Goal: Transaction & Acquisition: Book appointment/travel/reservation

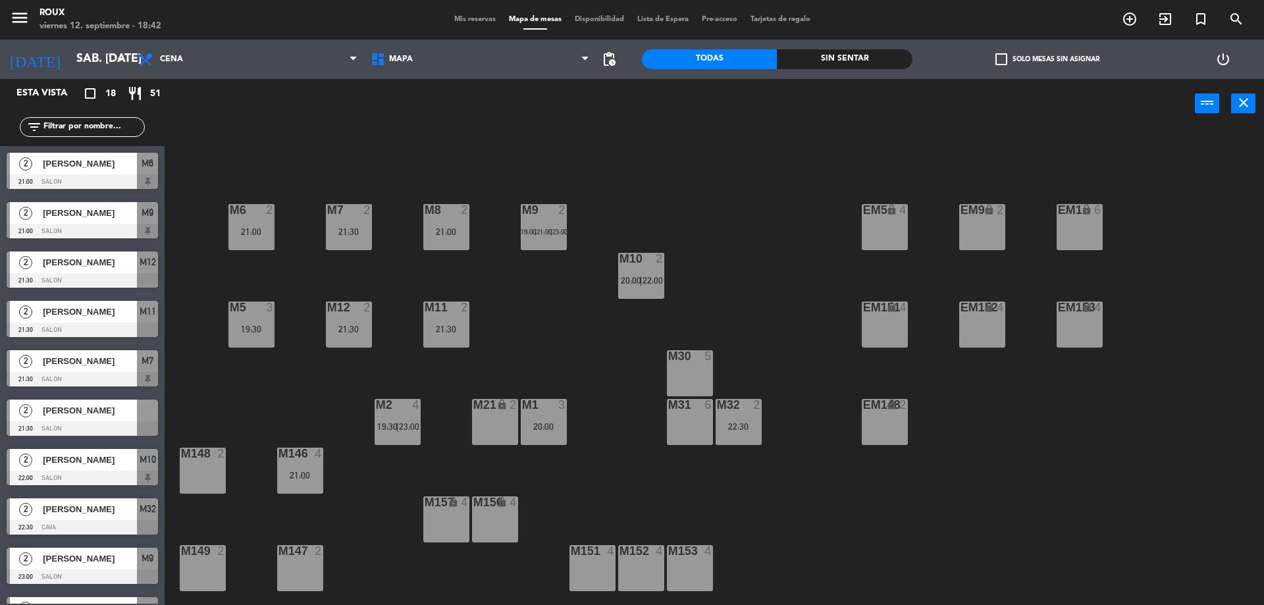
scroll to position [431, 0]
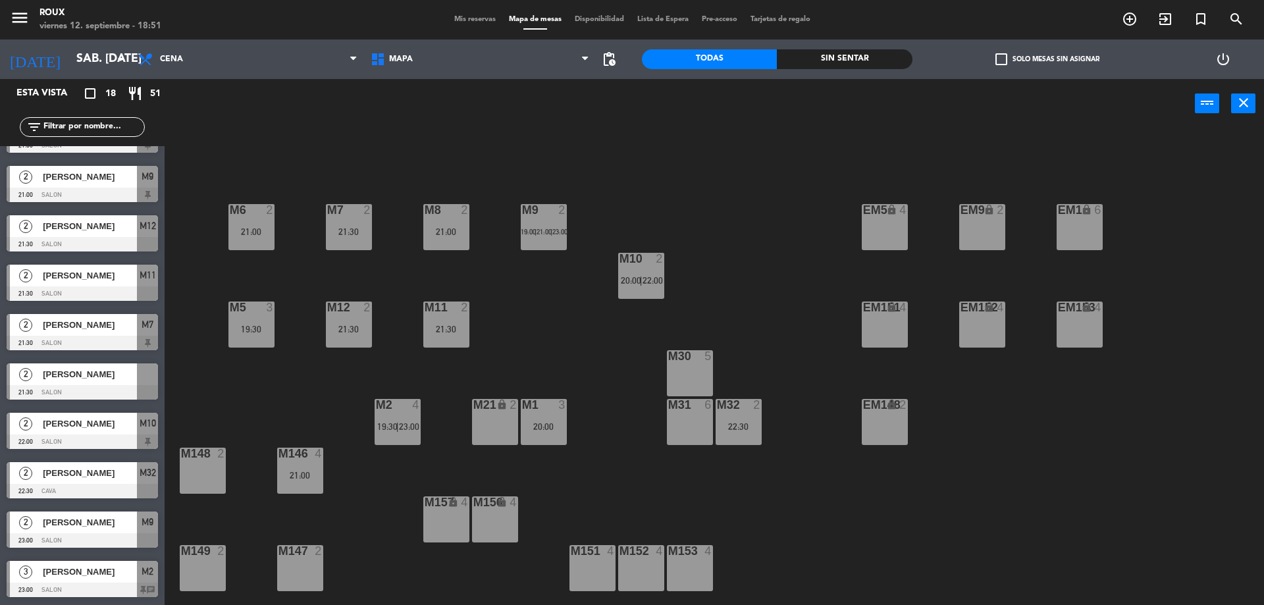
click at [475, 20] on span "Mis reservas" at bounding box center [475, 19] width 55 height 7
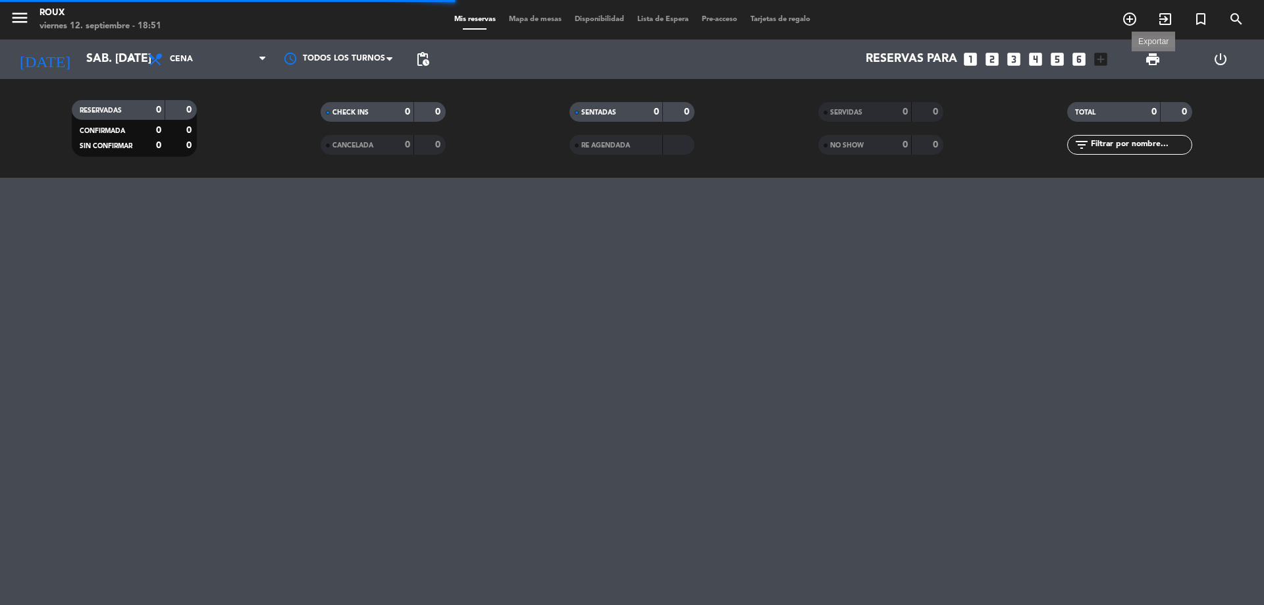
click at [1158, 53] on span "print" at bounding box center [1153, 59] width 16 height 16
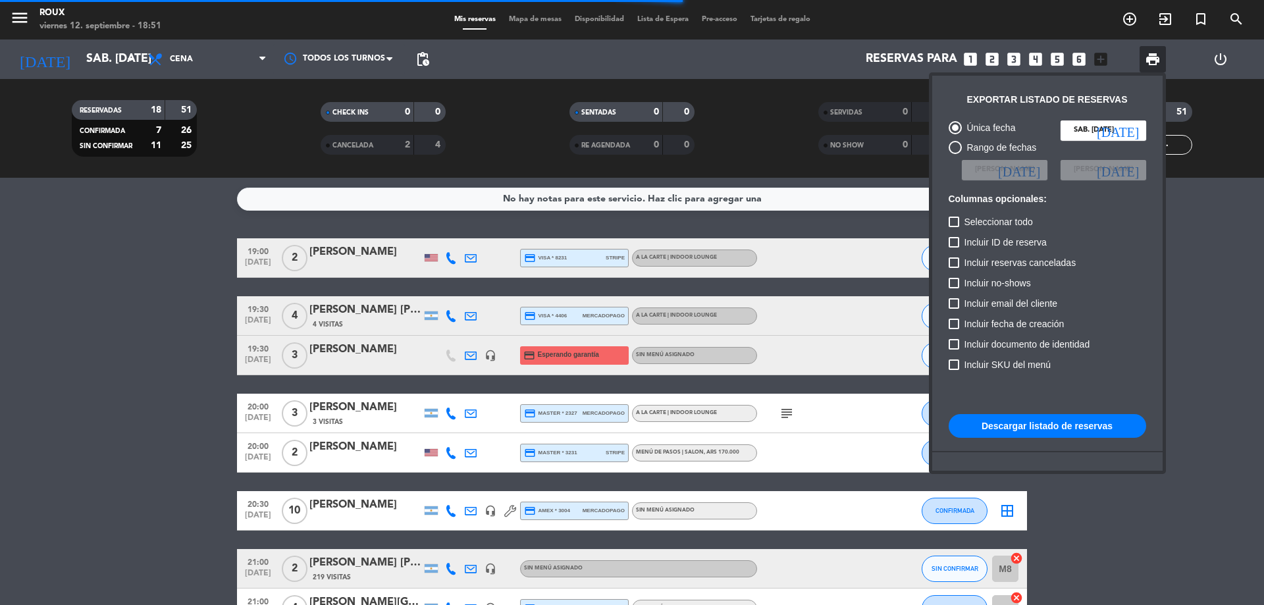
click at [1042, 421] on button "Descargar listado de reservas" at bounding box center [1046, 426] width 197 height 24
click at [100, 72] on div at bounding box center [632, 302] width 1264 height 605
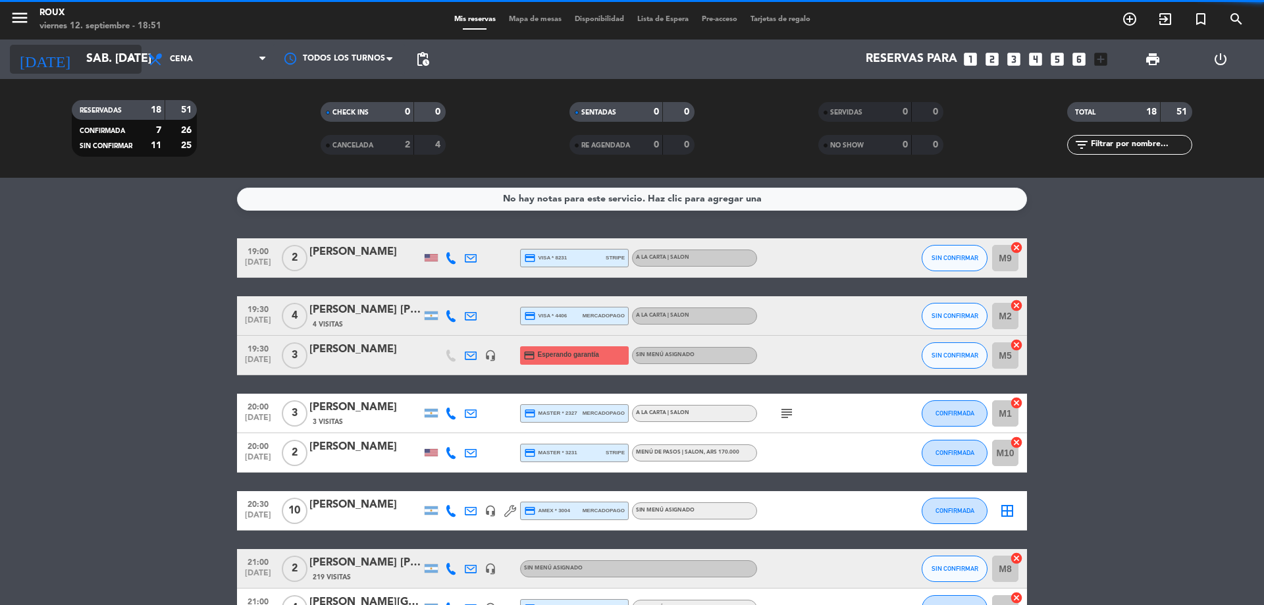
click at [104, 64] on input "sáb. [DATE]" at bounding box center [156, 59] width 153 height 26
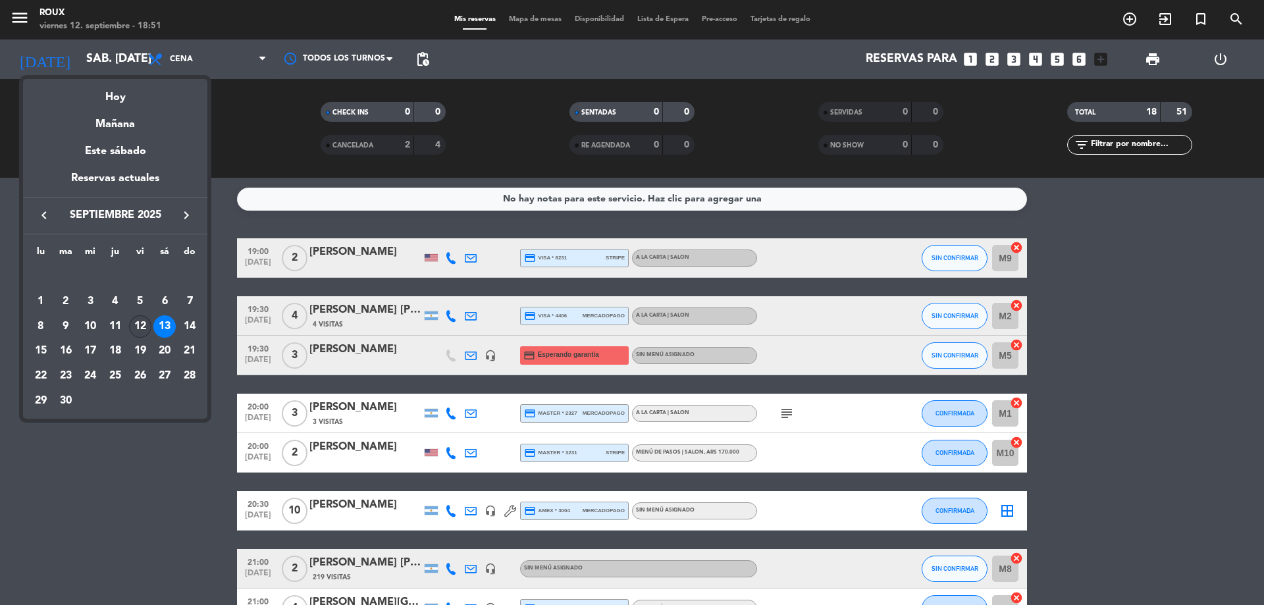
click at [136, 326] on div "12" at bounding box center [140, 326] width 22 height 22
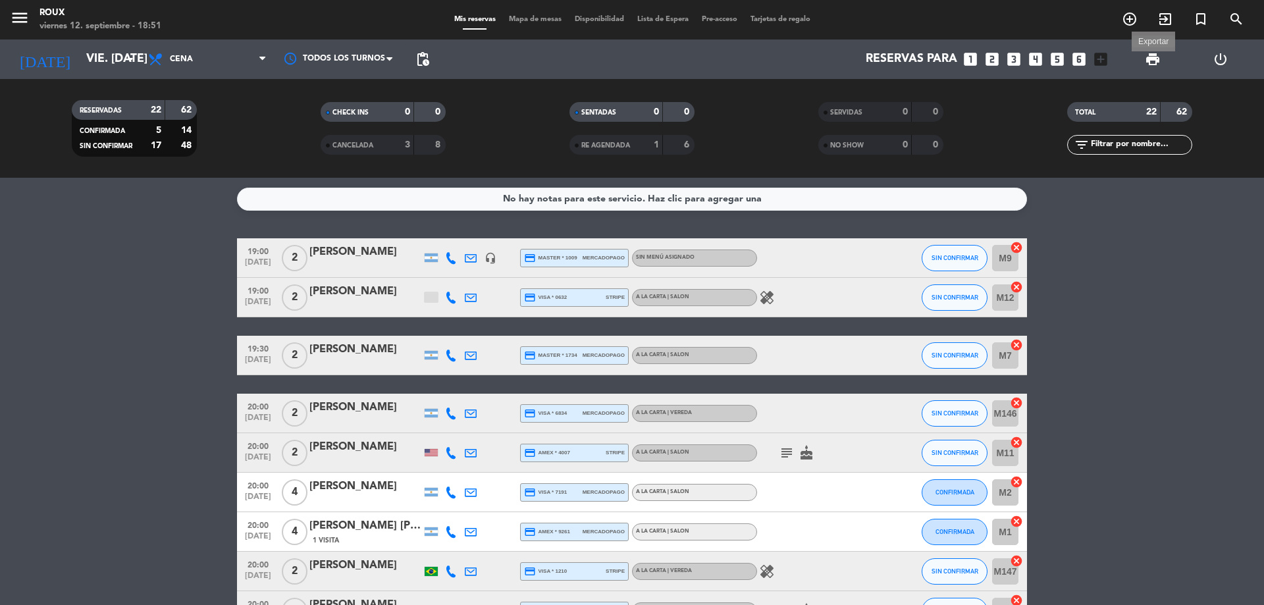
click at [1150, 63] on span "print" at bounding box center [1153, 59] width 16 height 16
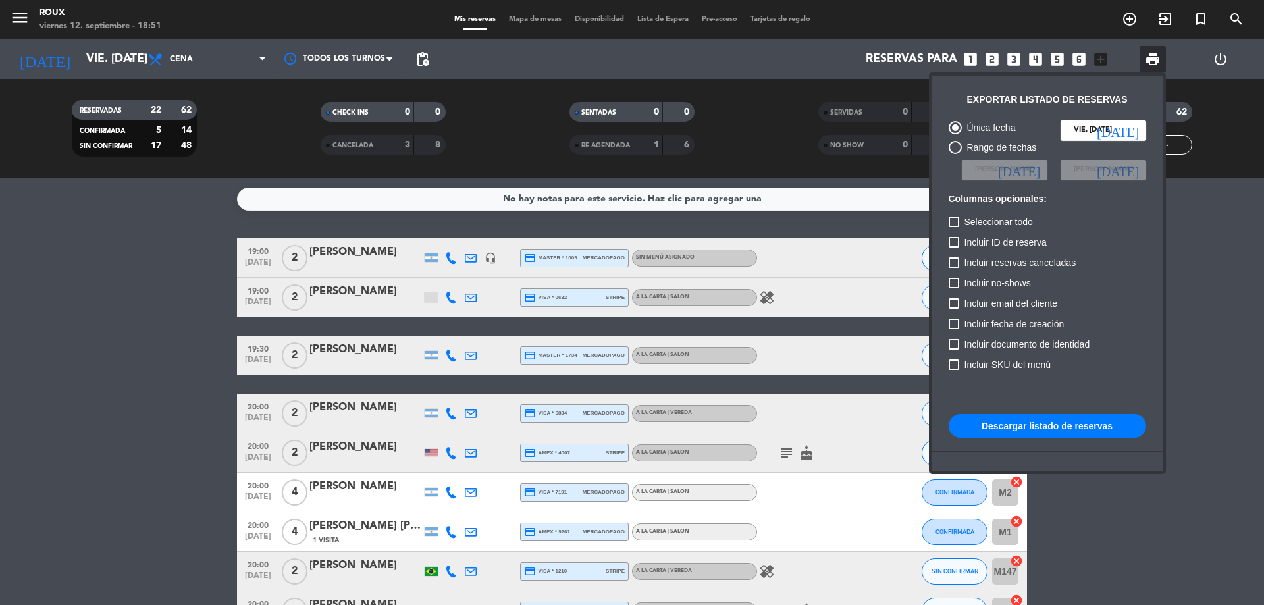
click at [1000, 425] on button "Descargar listado de reservas" at bounding box center [1046, 426] width 197 height 24
click at [1003, 11] on div at bounding box center [632, 302] width 1264 height 605
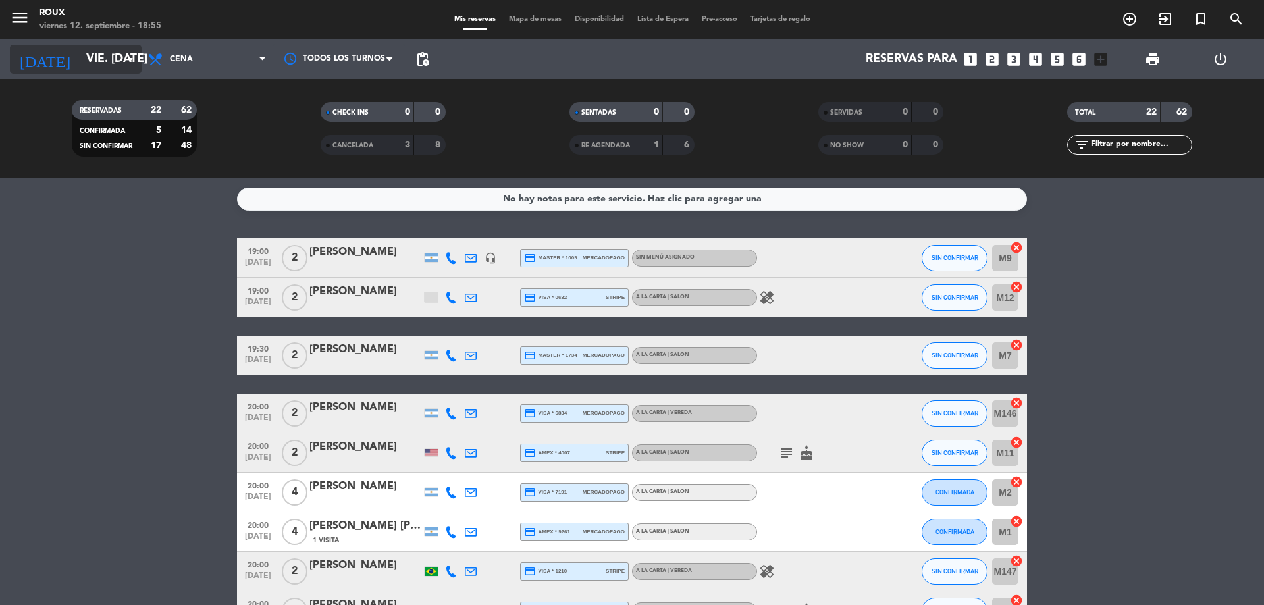
click at [99, 48] on input "vie. [DATE]" at bounding box center [156, 59] width 153 height 26
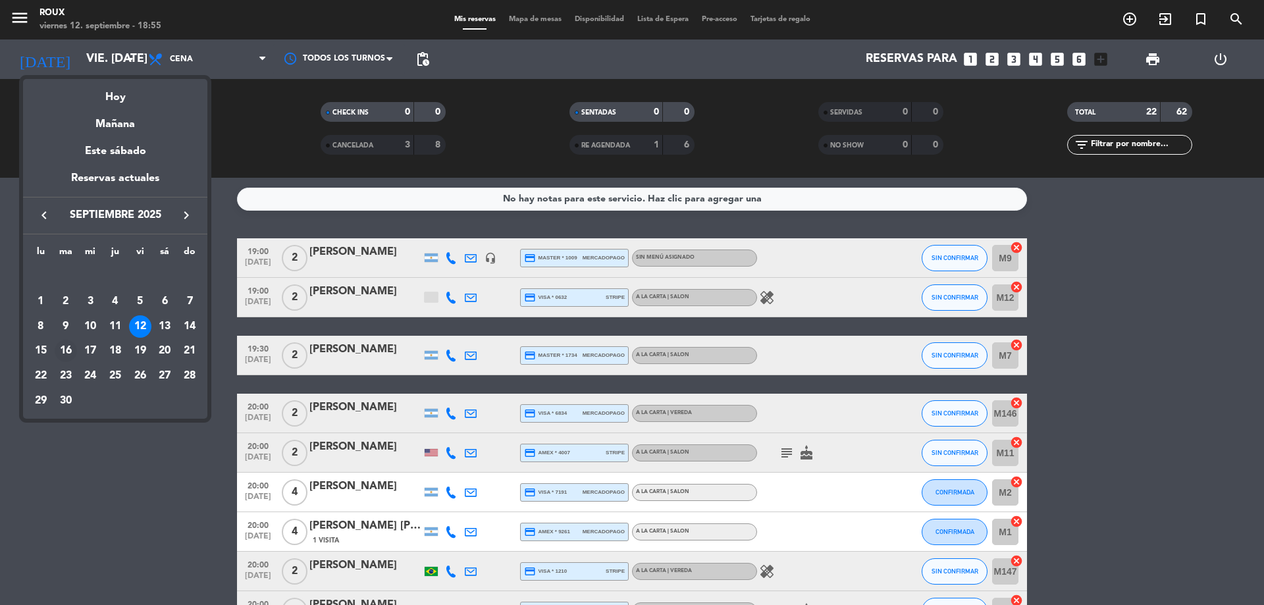
click at [64, 347] on div "16" at bounding box center [66, 351] width 22 height 22
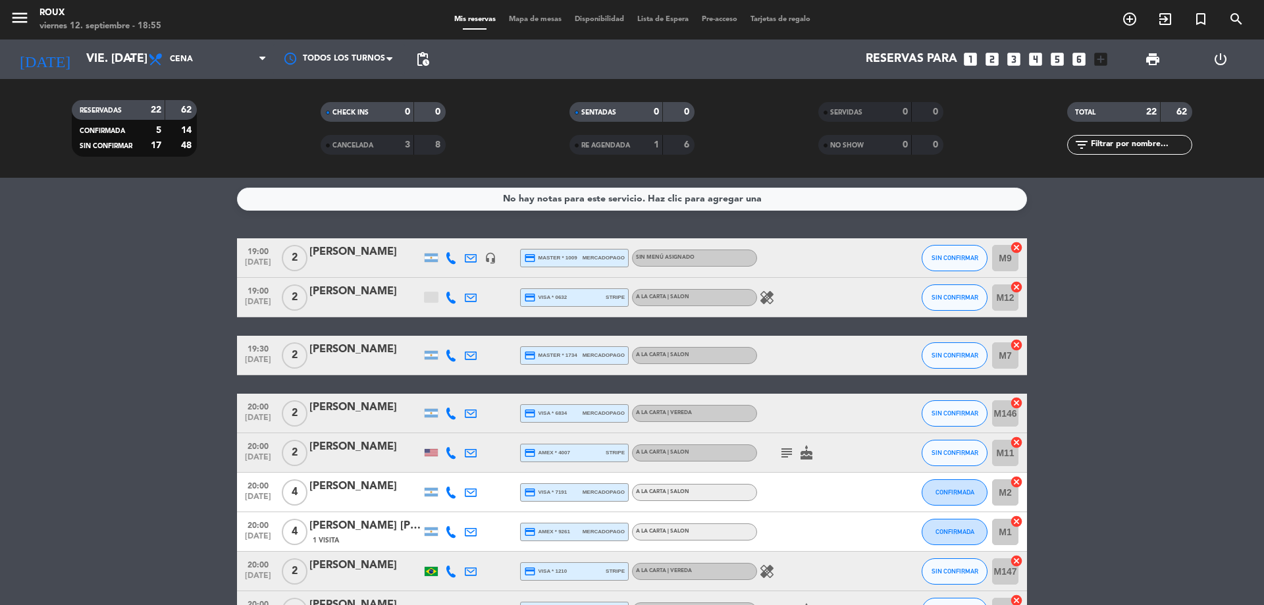
type input "[DATE] sep."
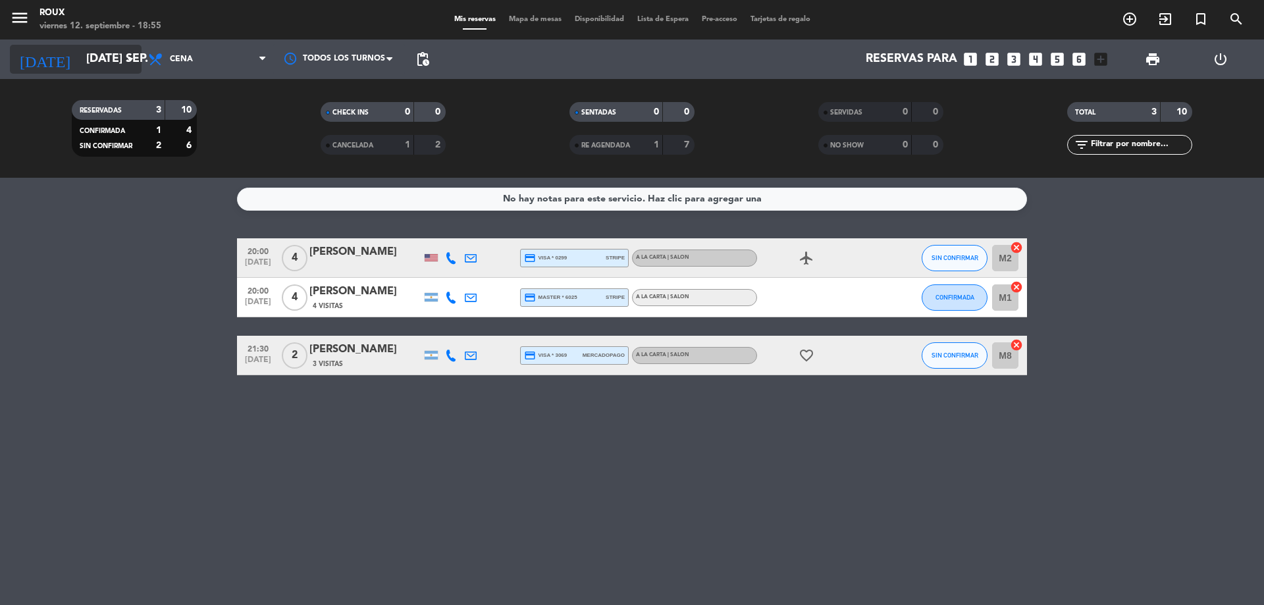
click at [130, 64] on icon "arrow_drop_down" at bounding box center [130, 59] width 16 height 16
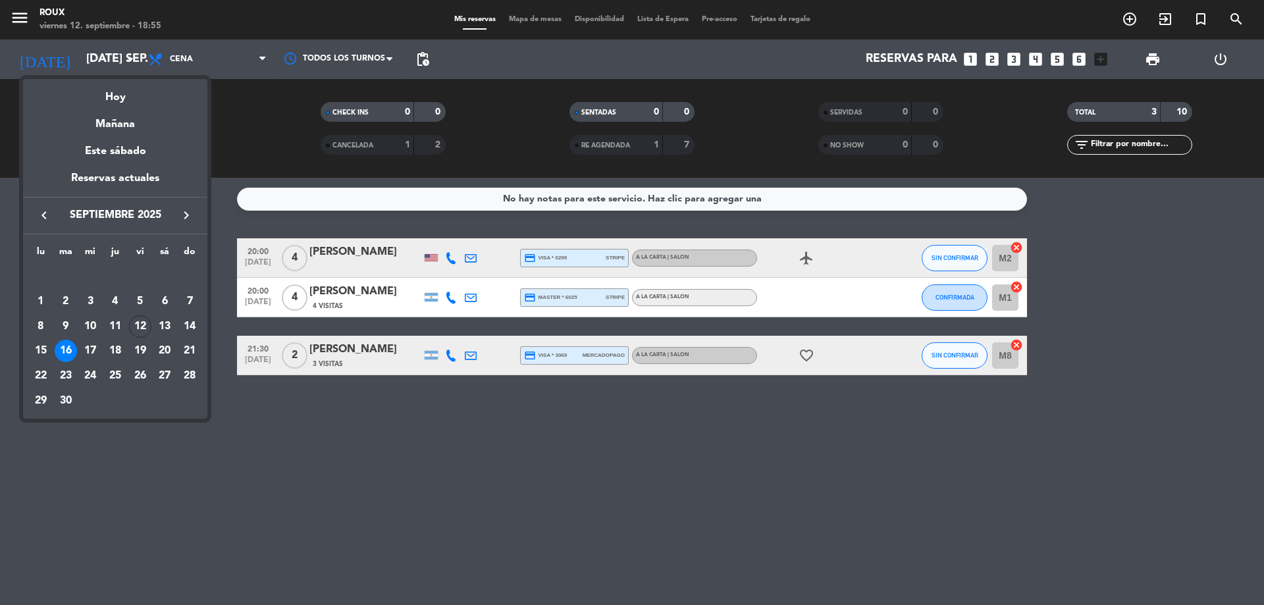
click at [1129, 20] on div at bounding box center [632, 302] width 1264 height 605
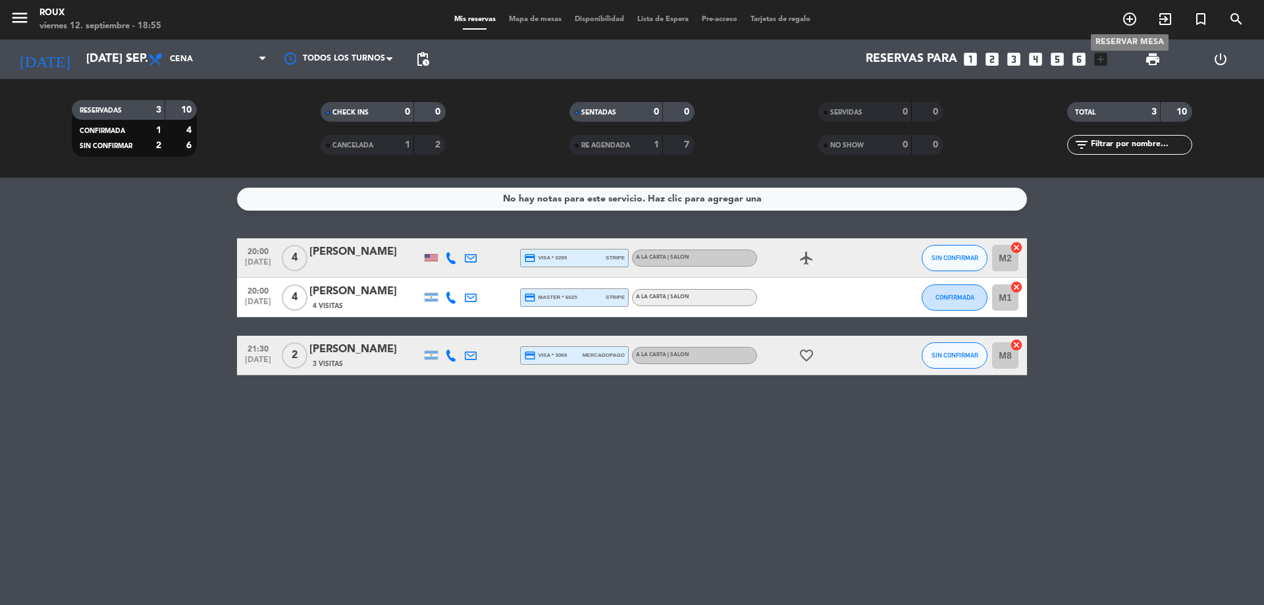
click at [1129, 20] on icon "add_circle_outline" at bounding box center [1129, 19] width 16 height 16
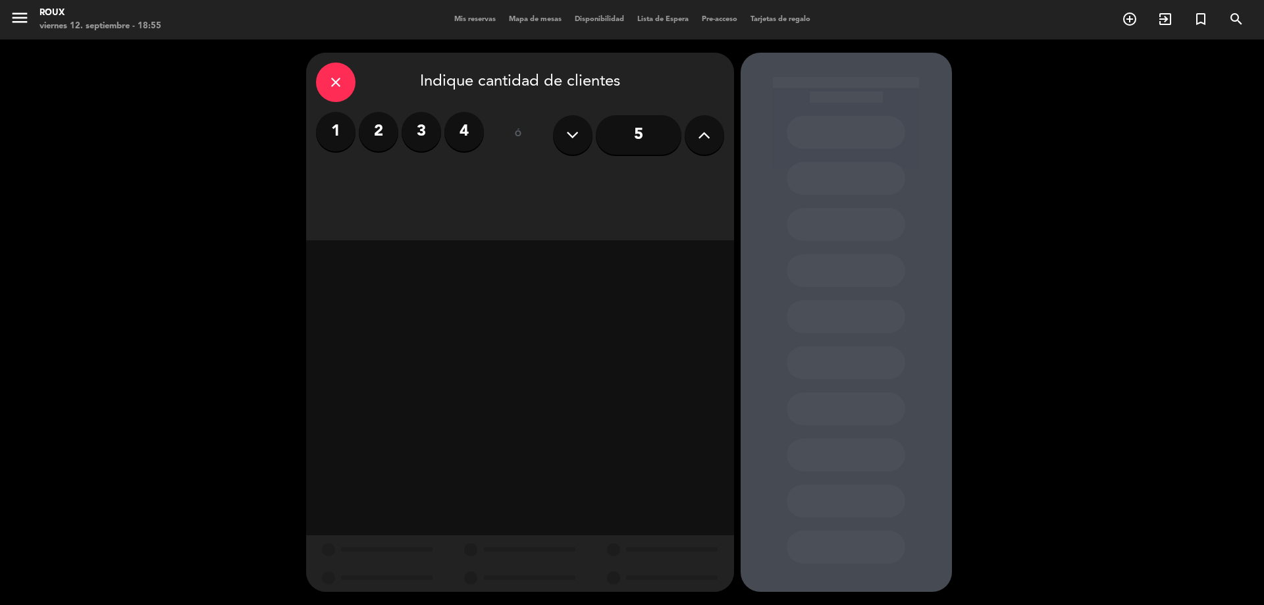
click at [720, 136] on button at bounding box center [703, 134] width 39 height 39
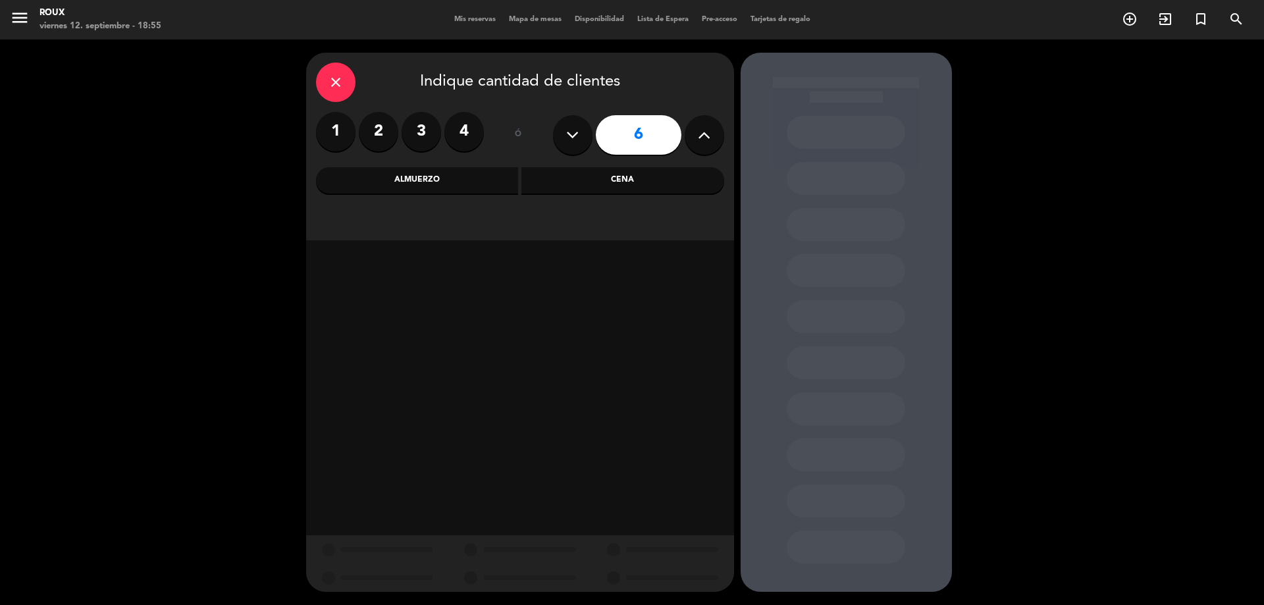
click at [536, 180] on div "Cena" at bounding box center [622, 180] width 203 height 26
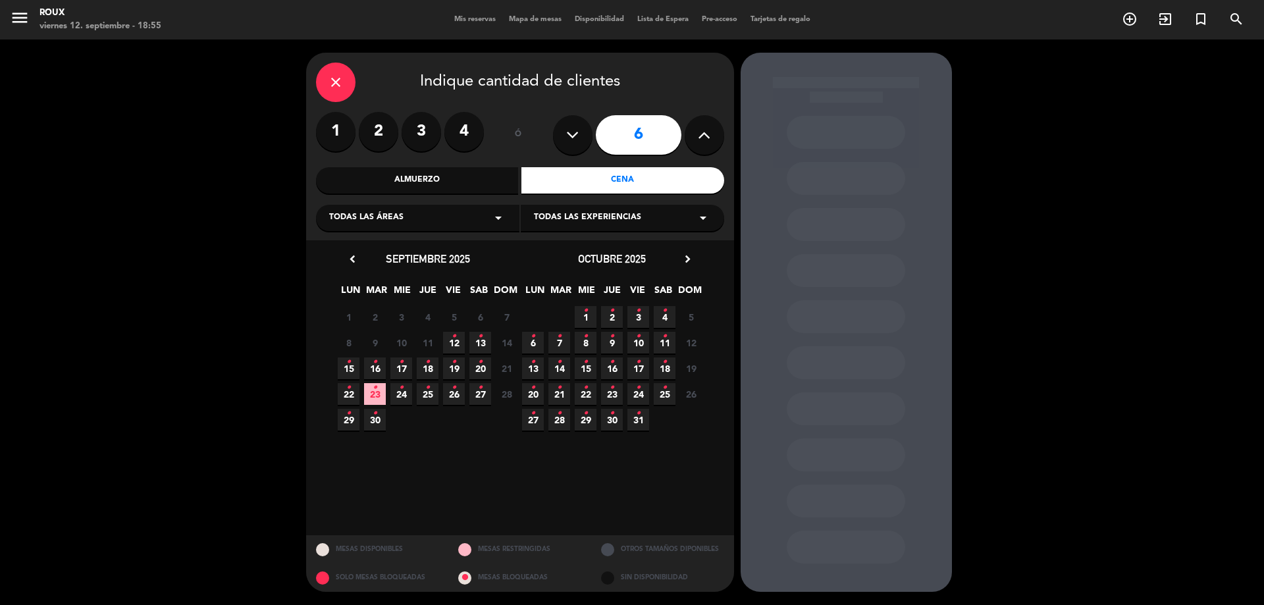
click at [367, 365] on span "16 •" at bounding box center [375, 368] width 22 height 22
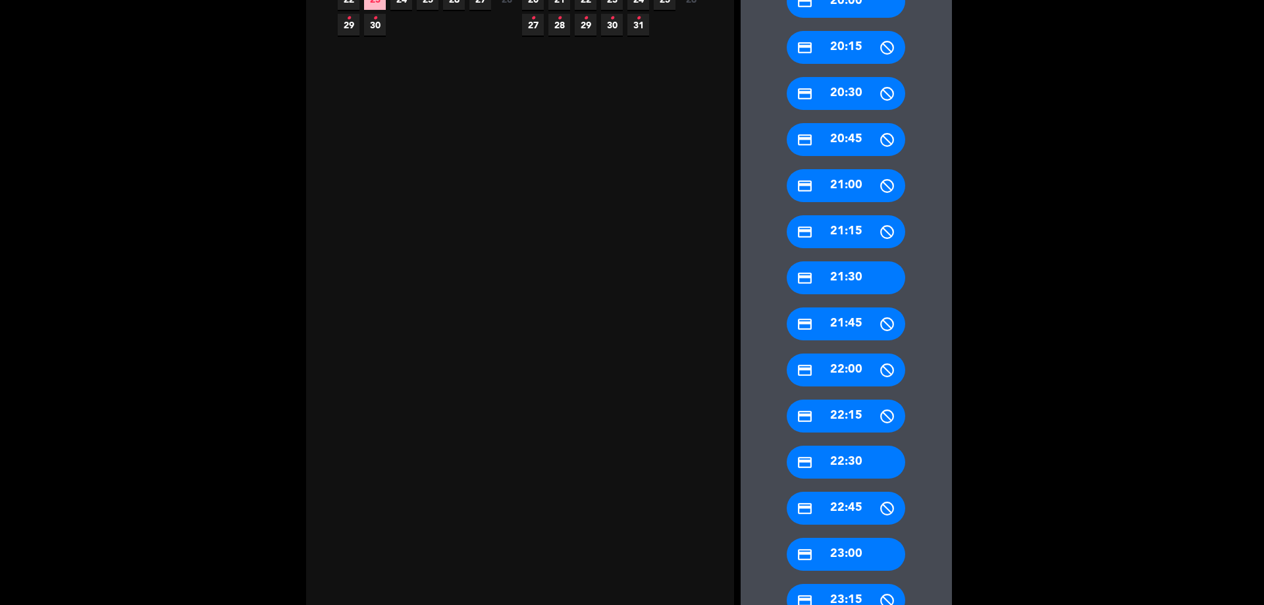
scroll to position [461, 0]
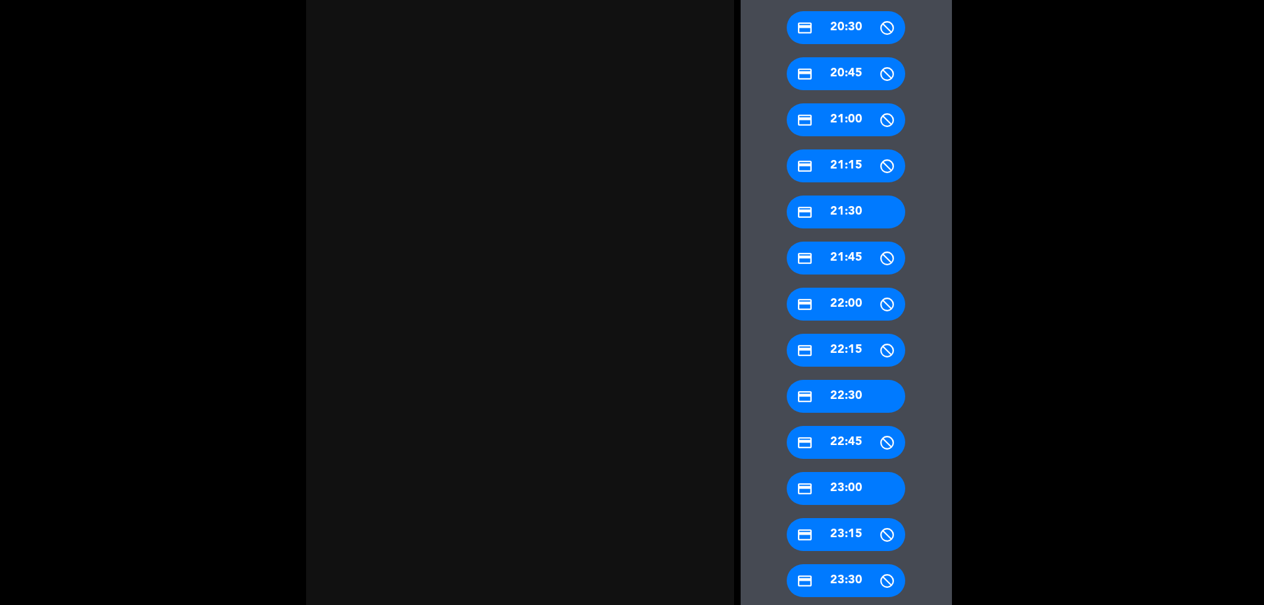
click at [842, 484] on div "credit_card 23:00" at bounding box center [845, 488] width 118 height 33
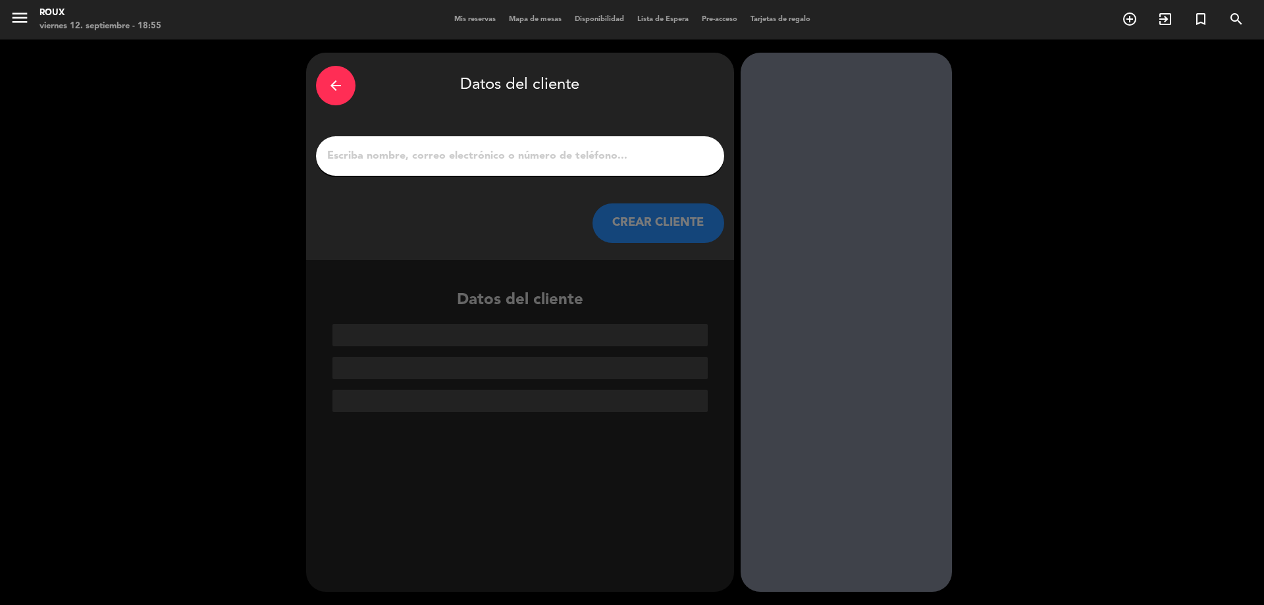
click at [503, 138] on div at bounding box center [520, 155] width 408 height 39
click at [496, 153] on input "1" at bounding box center [520, 156] width 388 height 18
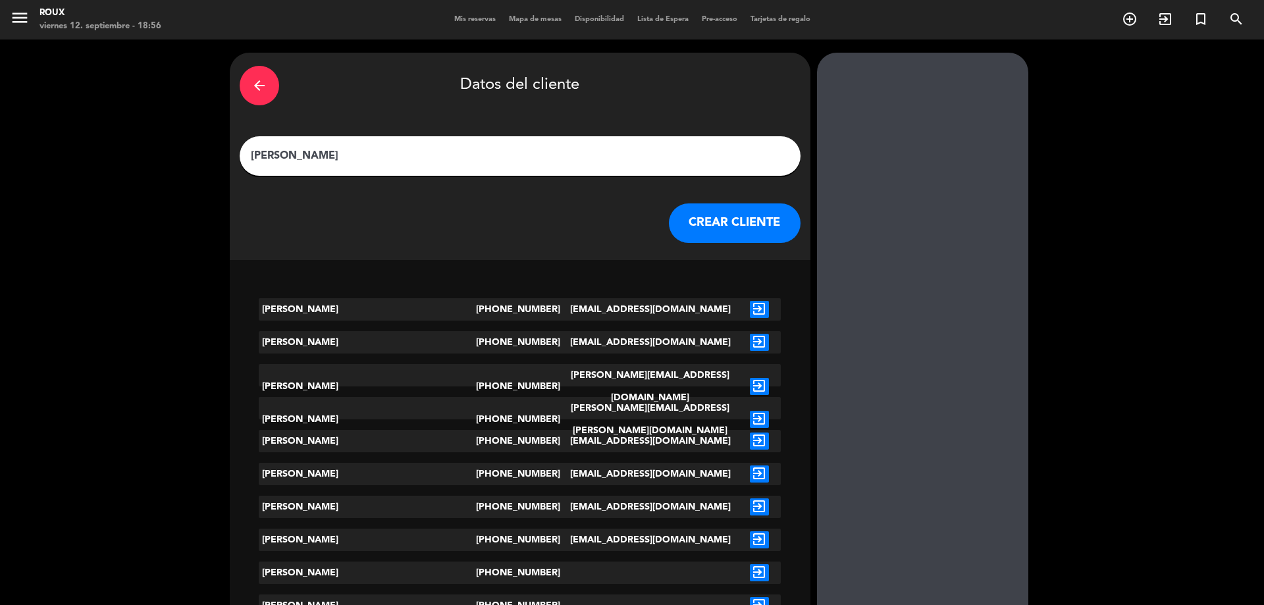
scroll to position [66, 0]
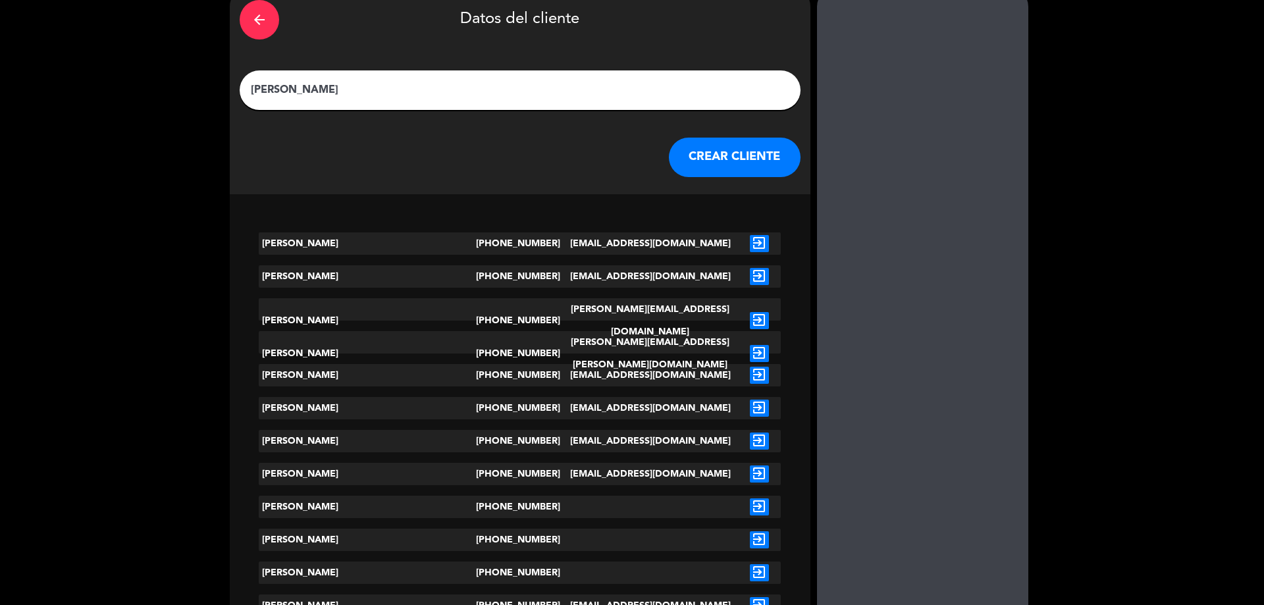
type input "[PERSON_NAME]"
click at [750, 509] on icon "exit_to_app" at bounding box center [759, 506] width 19 height 17
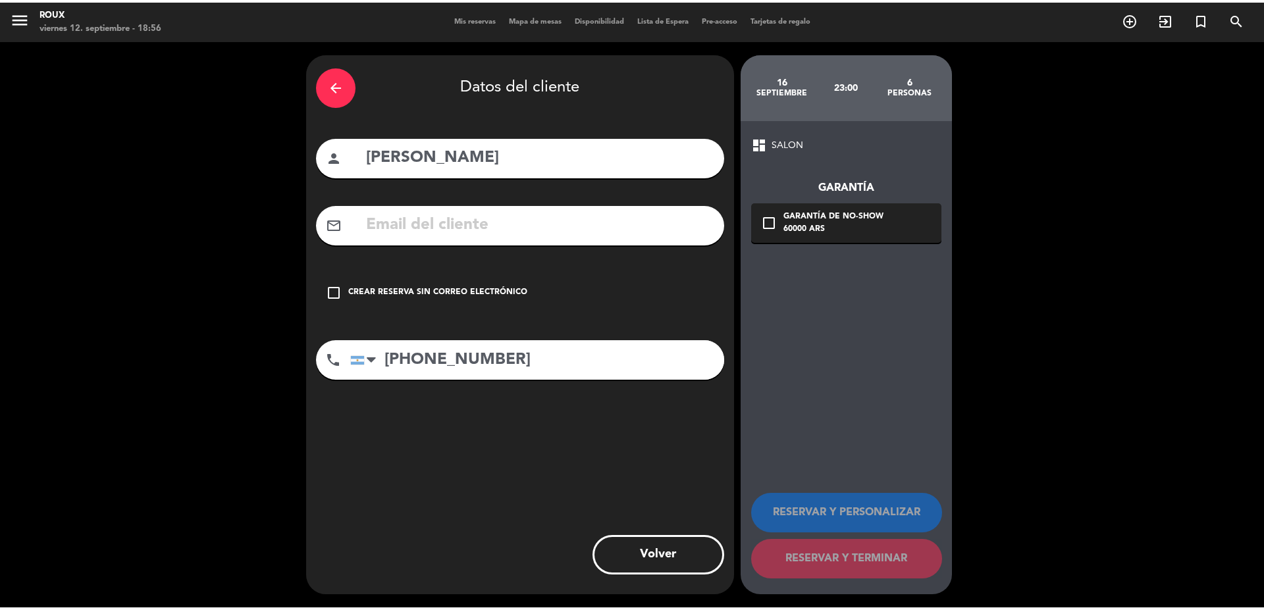
scroll to position [0, 0]
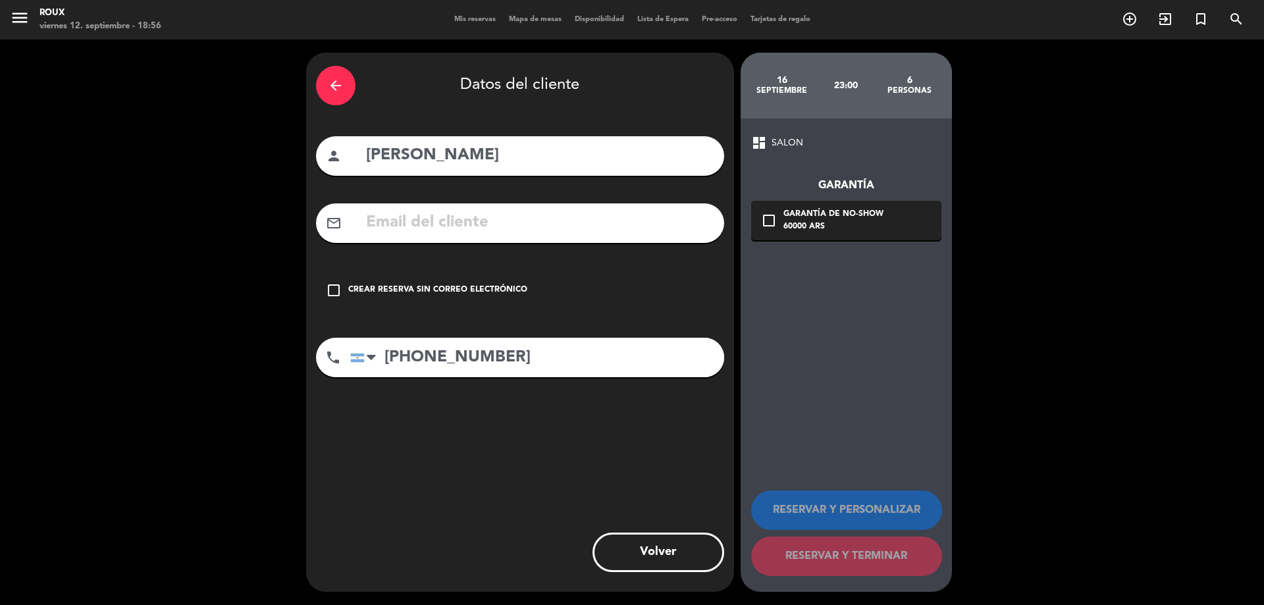
click at [373, 286] on div "Crear reserva sin correo electrónico" at bounding box center [437, 290] width 179 height 13
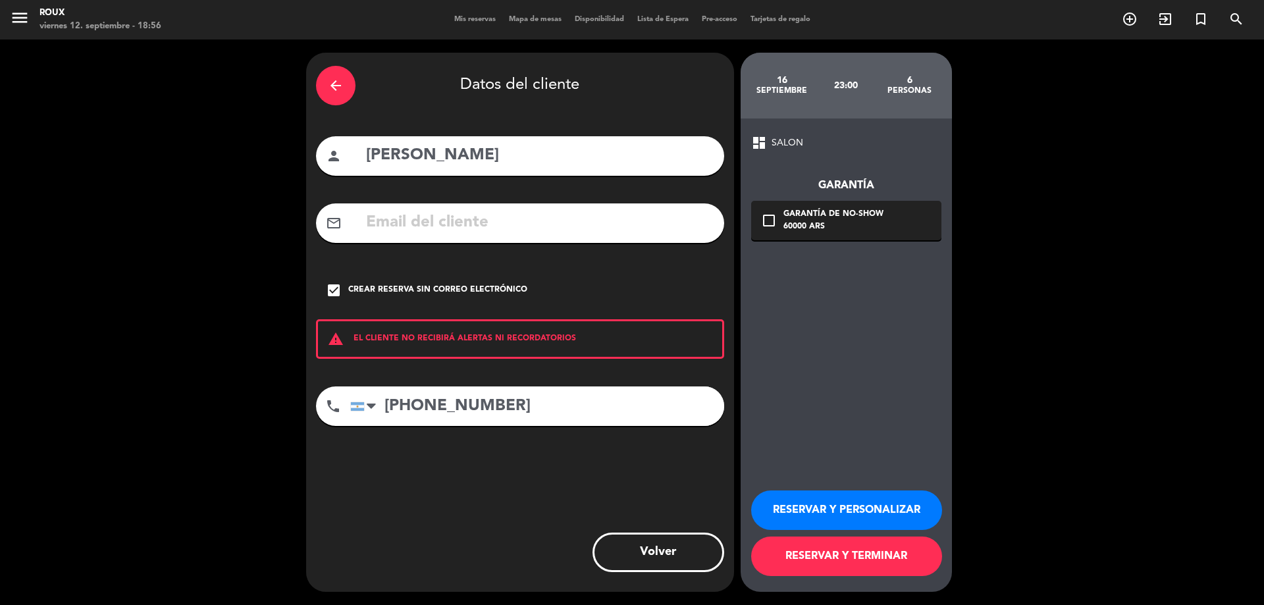
click at [881, 569] on button "RESERVAR Y TERMINAR" at bounding box center [846, 555] width 191 height 39
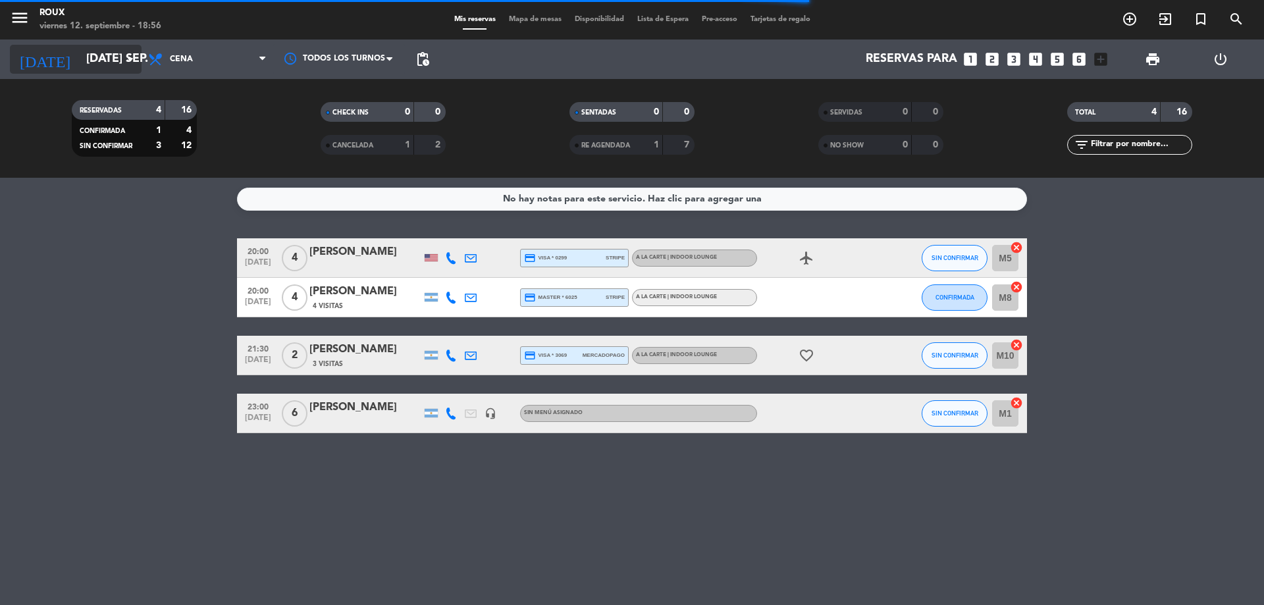
click at [109, 64] on input "[DATE] sep." at bounding box center [156, 59] width 153 height 26
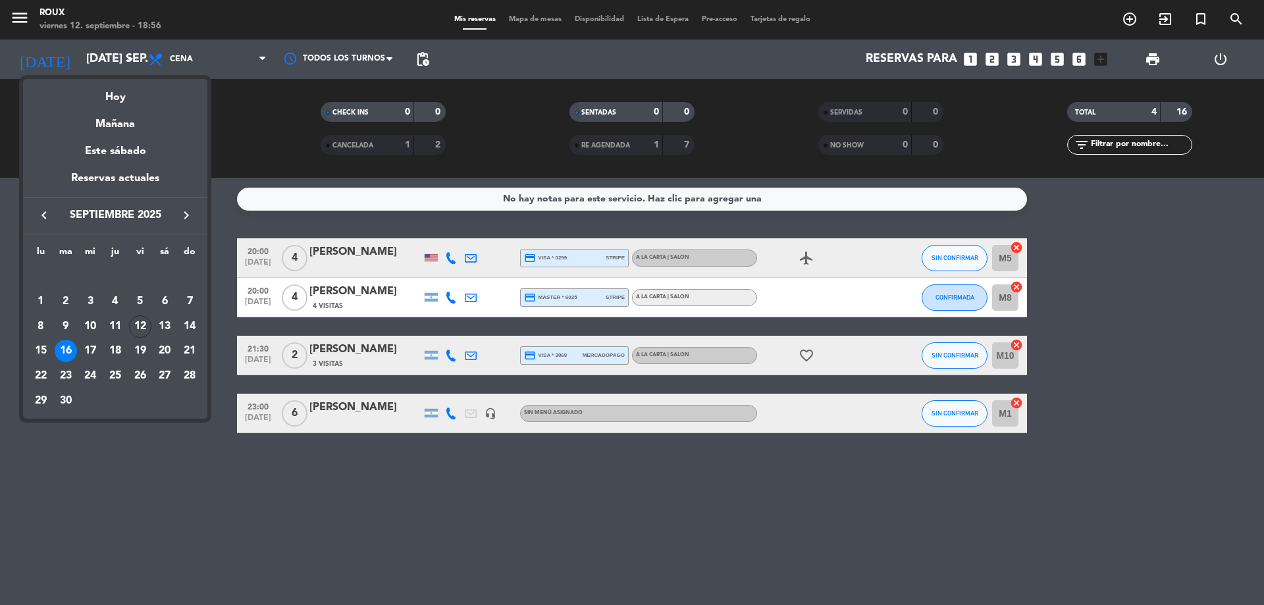
click at [192, 297] on div "7" at bounding box center [189, 301] width 22 height 22
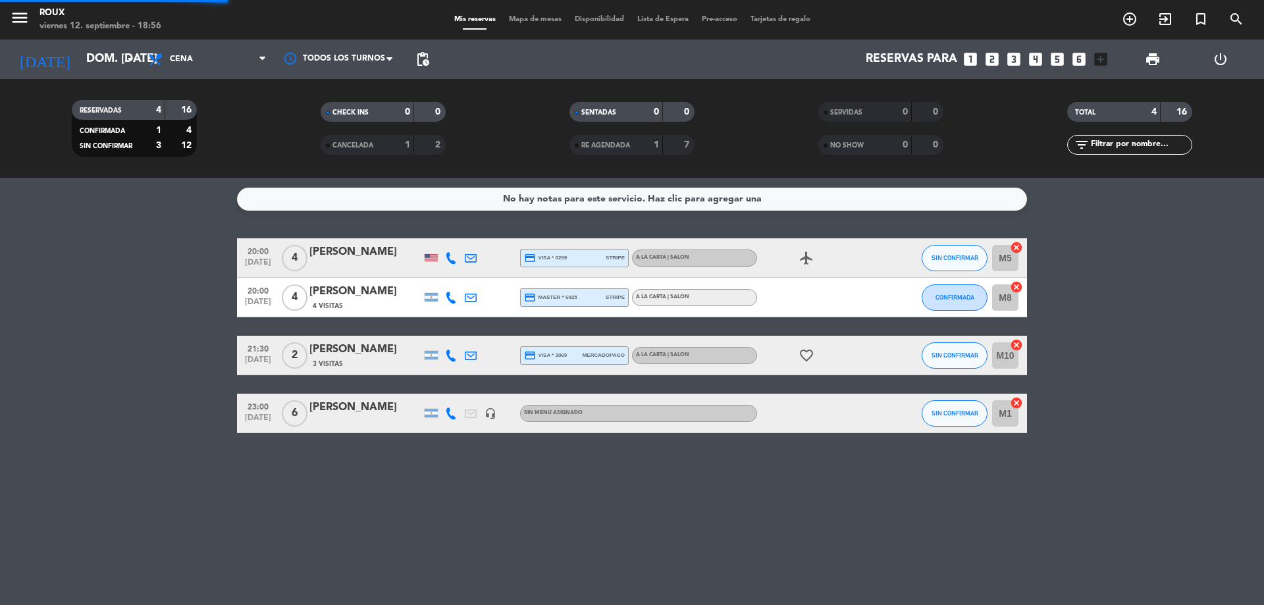
click at [192, 296] on bookings-row "20:00 [DATE] 4 [PERSON_NAME] credit_card visa * 0299 stripe A la Carta | SALON …" at bounding box center [632, 335] width 1264 height 195
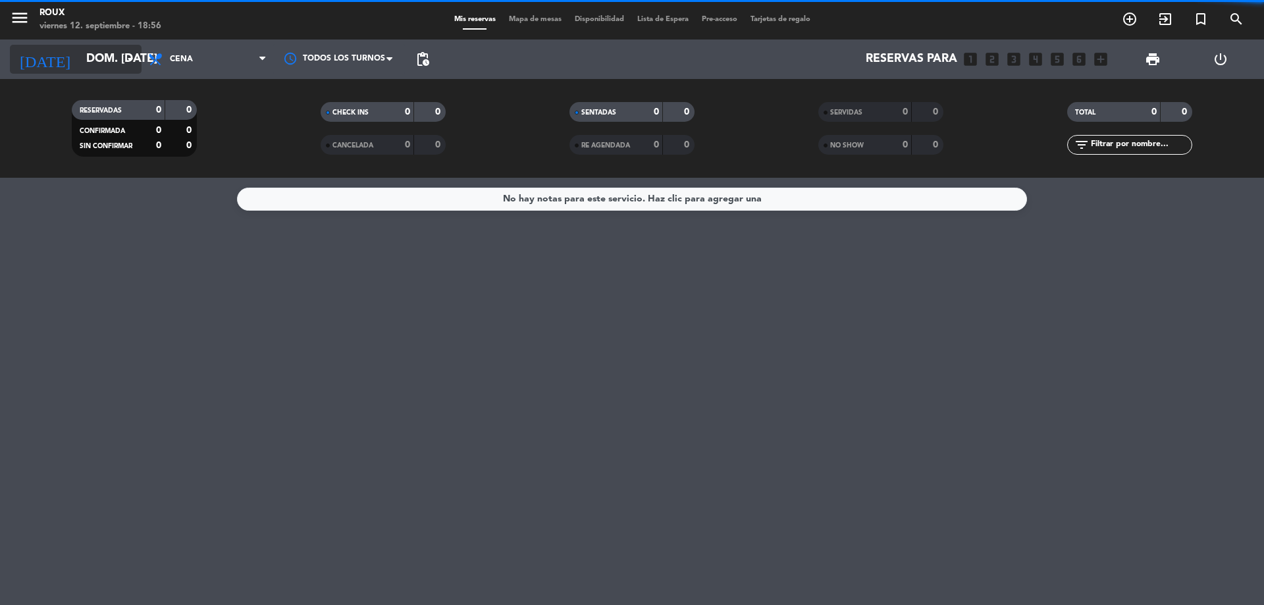
click at [140, 55] on input "dom. [DATE]" at bounding box center [156, 59] width 153 height 26
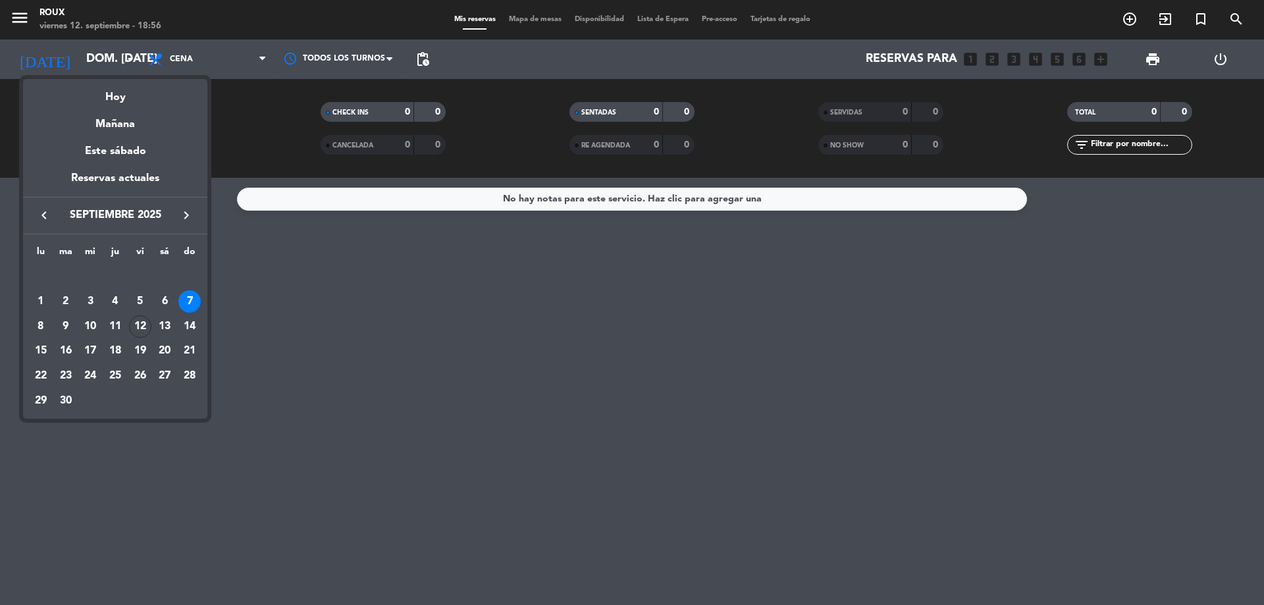
click at [192, 324] on div "14" at bounding box center [189, 326] width 22 height 22
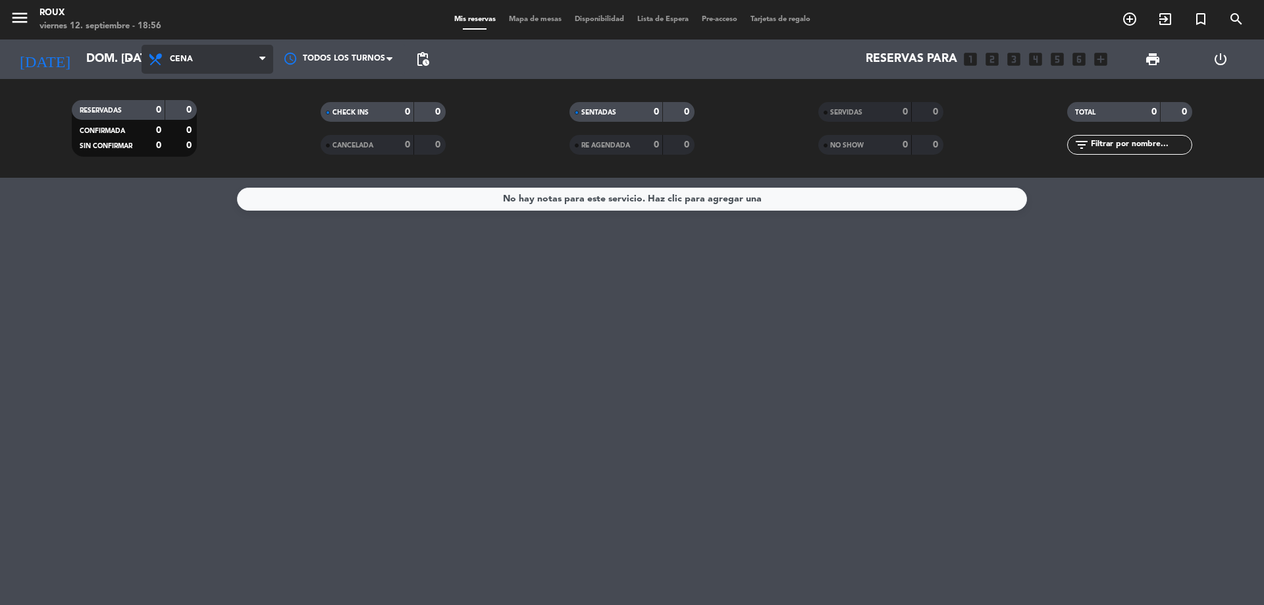
click at [239, 64] on span "Cena" at bounding box center [208, 59] width 132 height 29
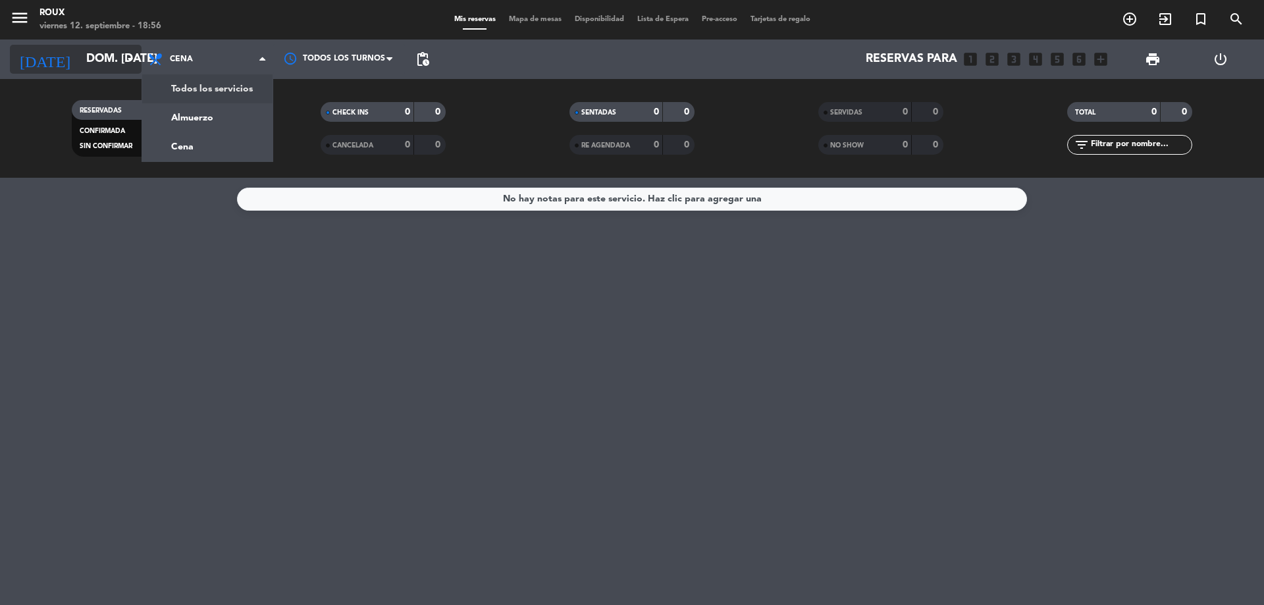
click at [125, 65] on icon "arrow_drop_down" at bounding box center [130, 59] width 16 height 16
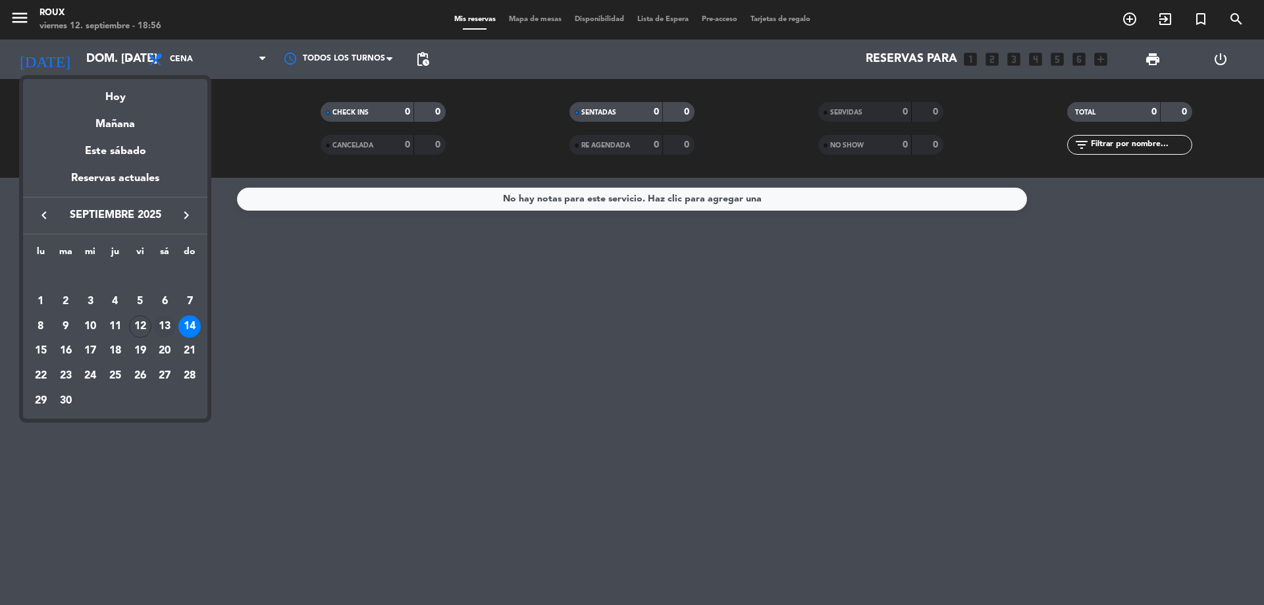
click at [168, 322] on div "13" at bounding box center [164, 326] width 22 height 22
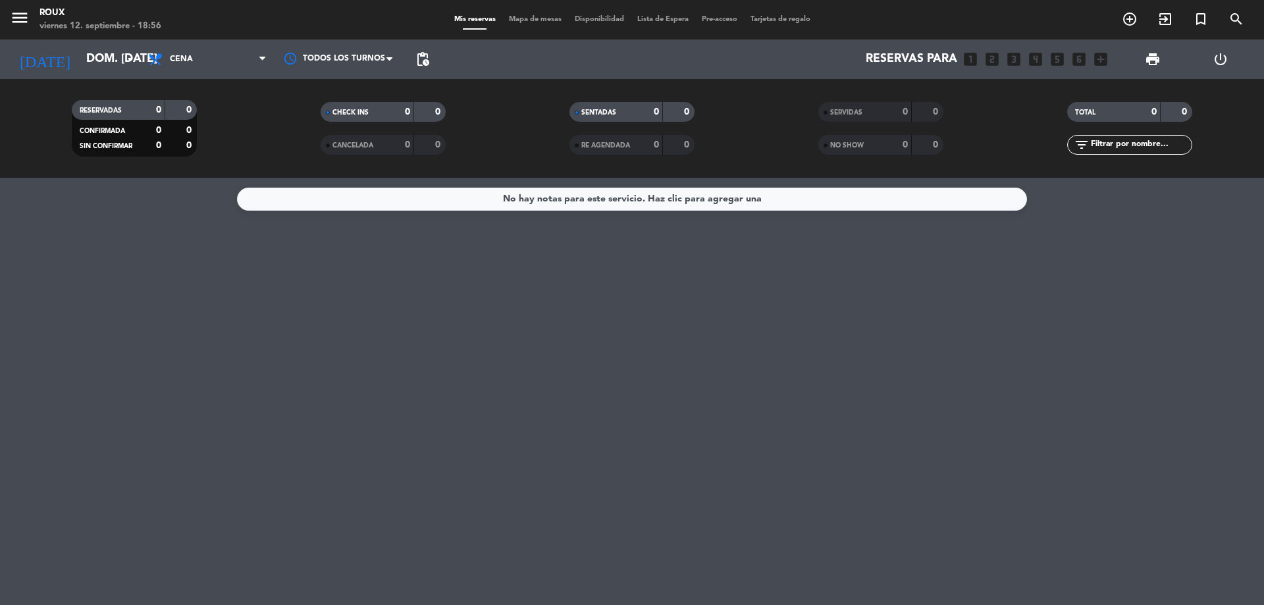
type input "sáb. [DATE]"
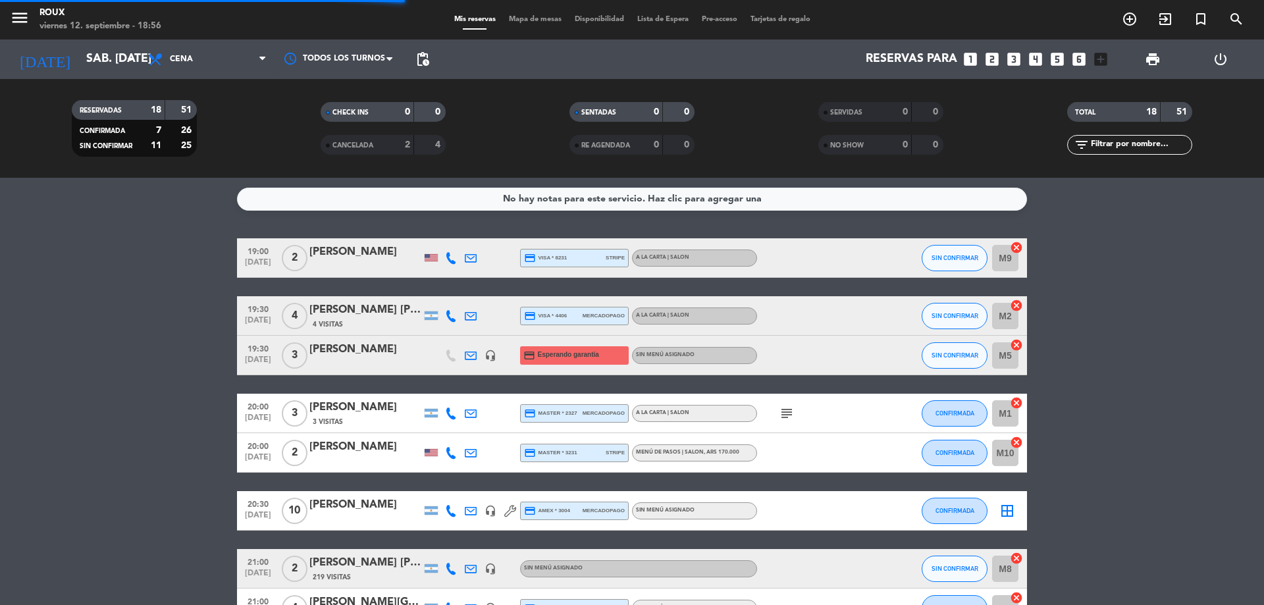
click at [193, 62] on span "Cena" at bounding box center [208, 59] width 132 height 29
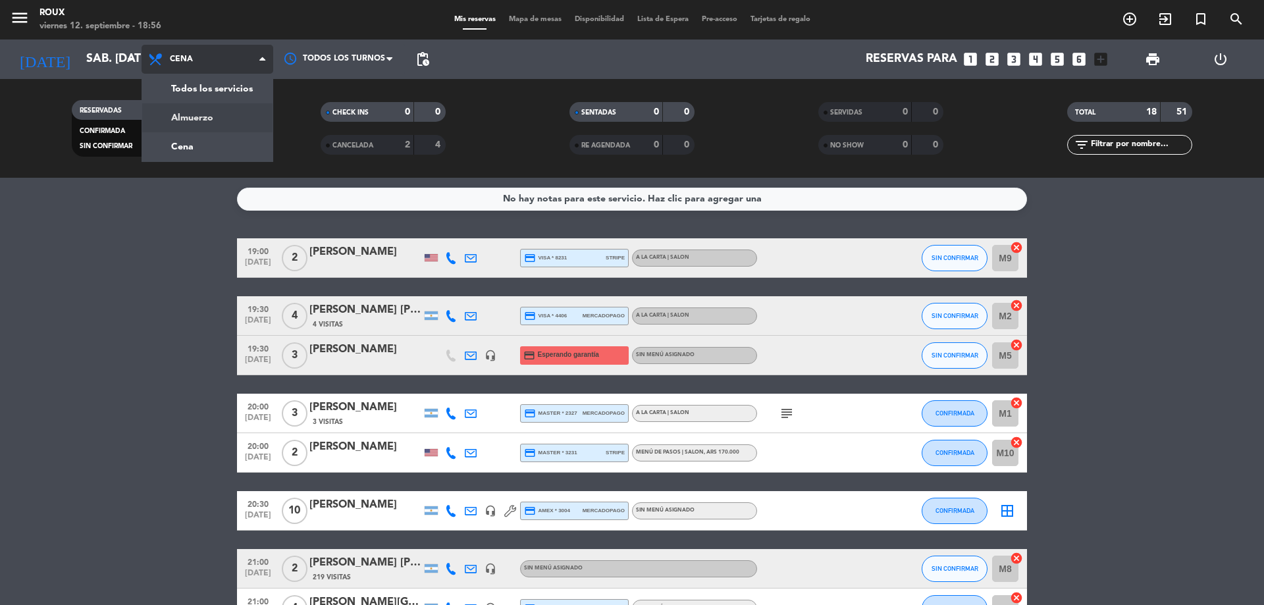
click at [202, 113] on div "menu Roux viernes 12. septiembre - 18:56 Mis reservas Mapa de mesas Disponibili…" at bounding box center [632, 89] width 1264 height 178
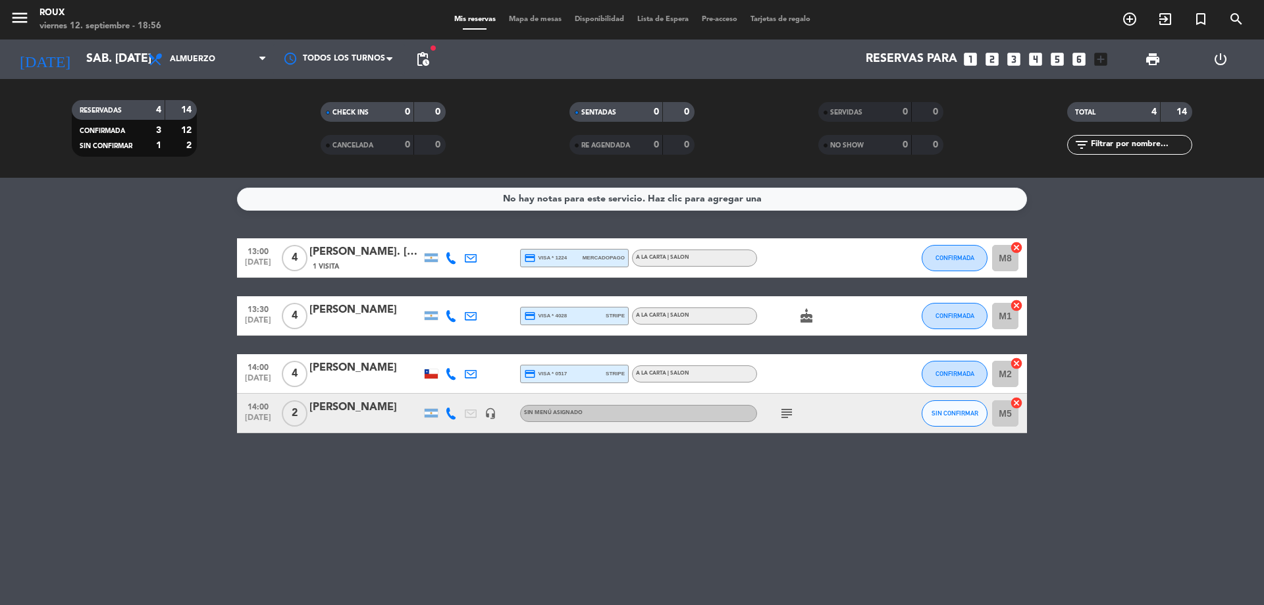
click at [1029, 54] on icon "looks_4" at bounding box center [1035, 59] width 17 height 17
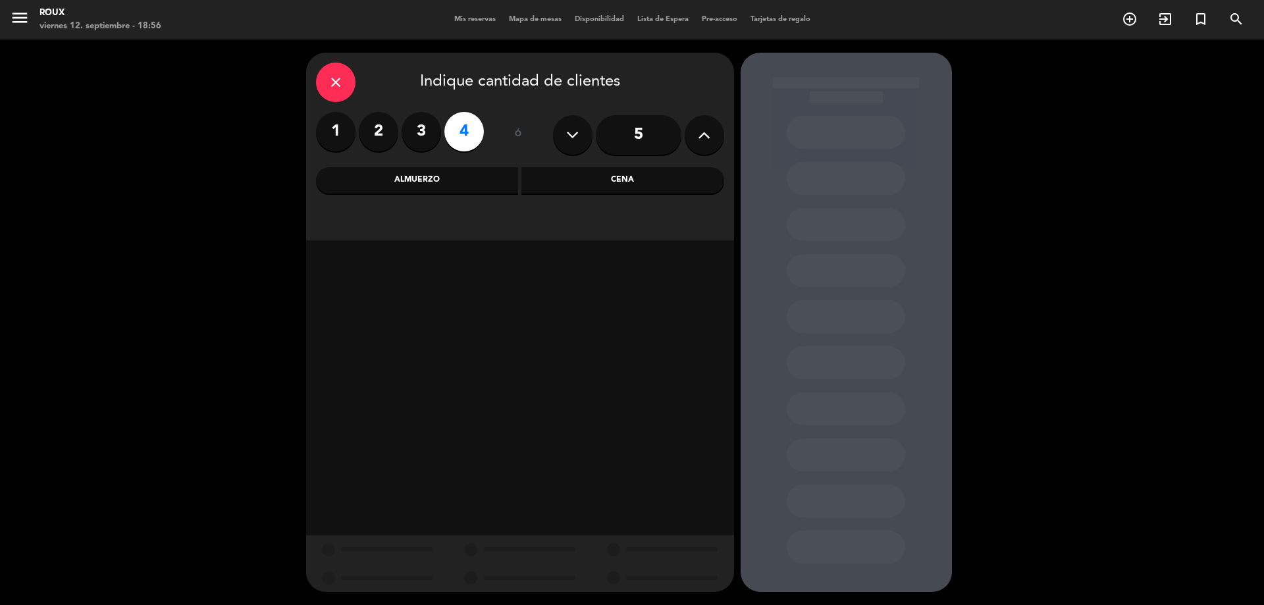
click at [453, 195] on div "close Indique cantidad de clientes 1 2 3 4 ó 5 Almuerzo Cena" at bounding box center [520, 147] width 428 height 188
click at [450, 188] on div "Almuerzo" at bounding box center [417, 180] width 203 height 26
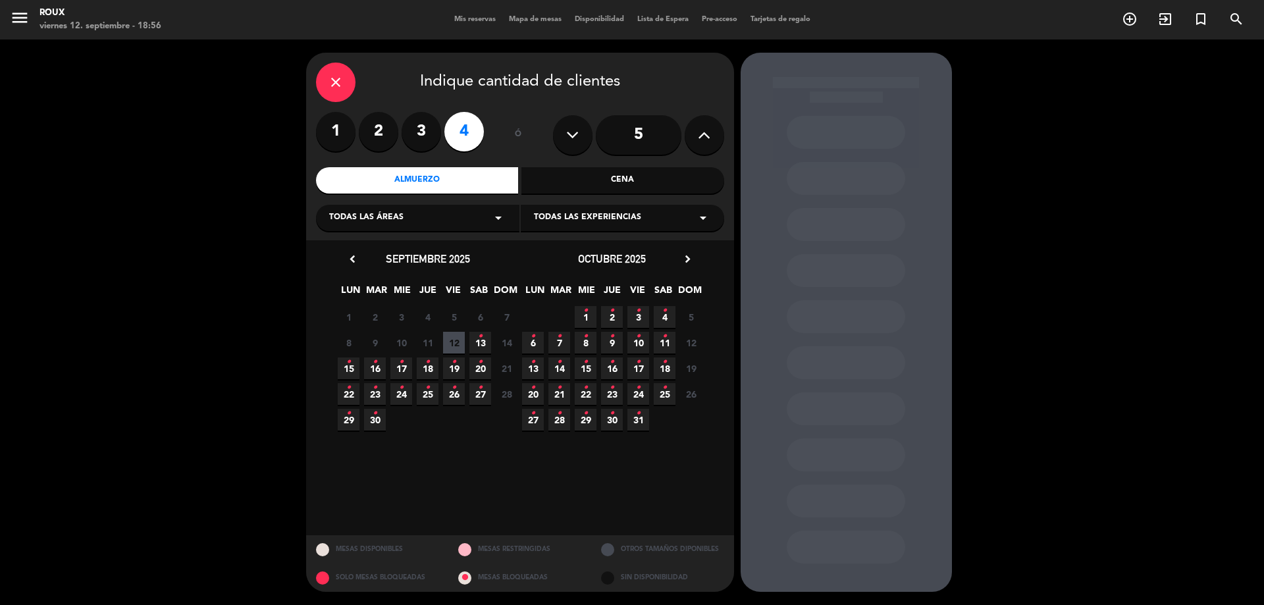
click at [482, 342] on span "13 •" at bounding box center [480, 343] width 22 height 22
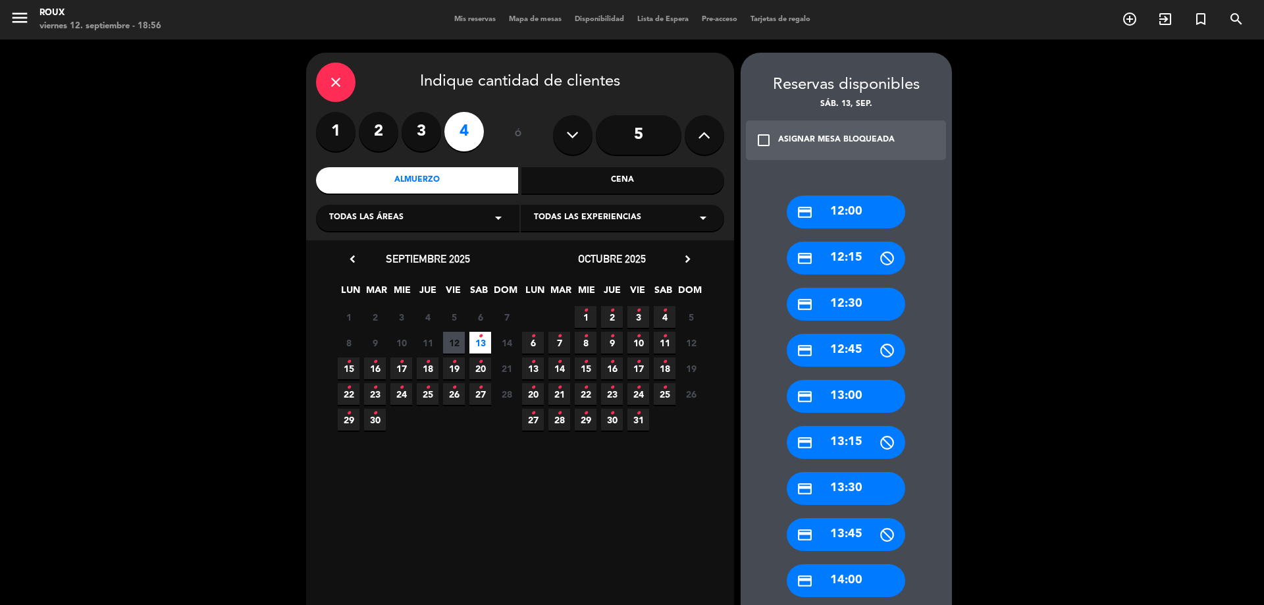
click at [844, 484] on div "credit_card 13:30" at bounding box center [845, 488] width 118 height 33
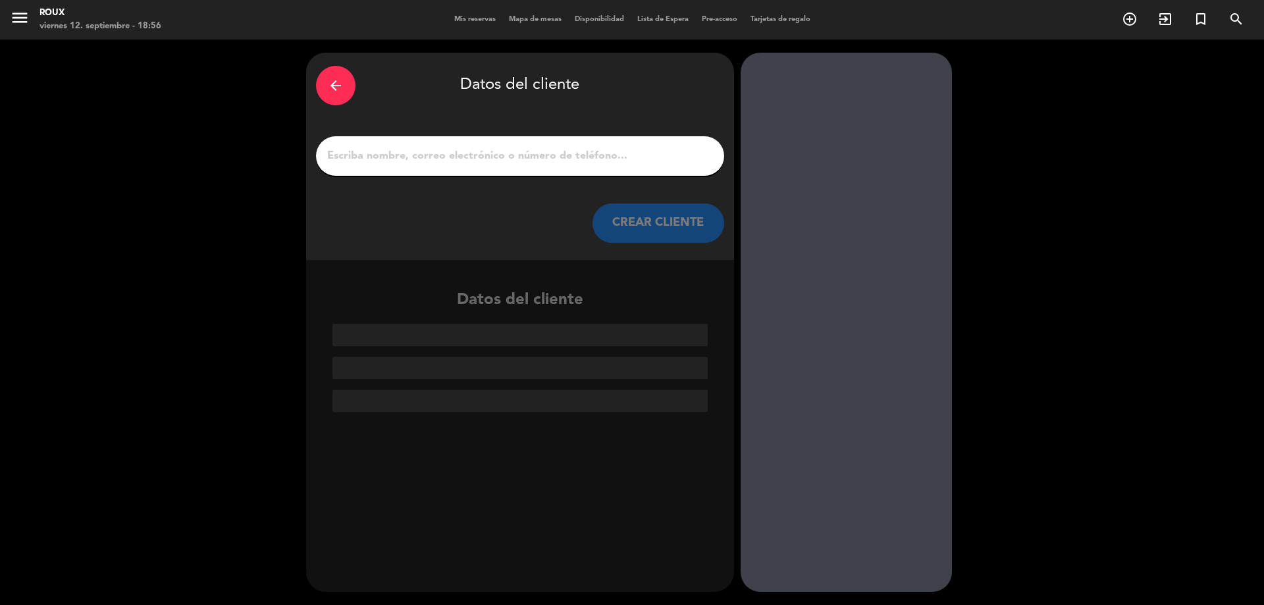
click at [586, 163] on input "1" at bounding box center [520, 156] width 388 height 18
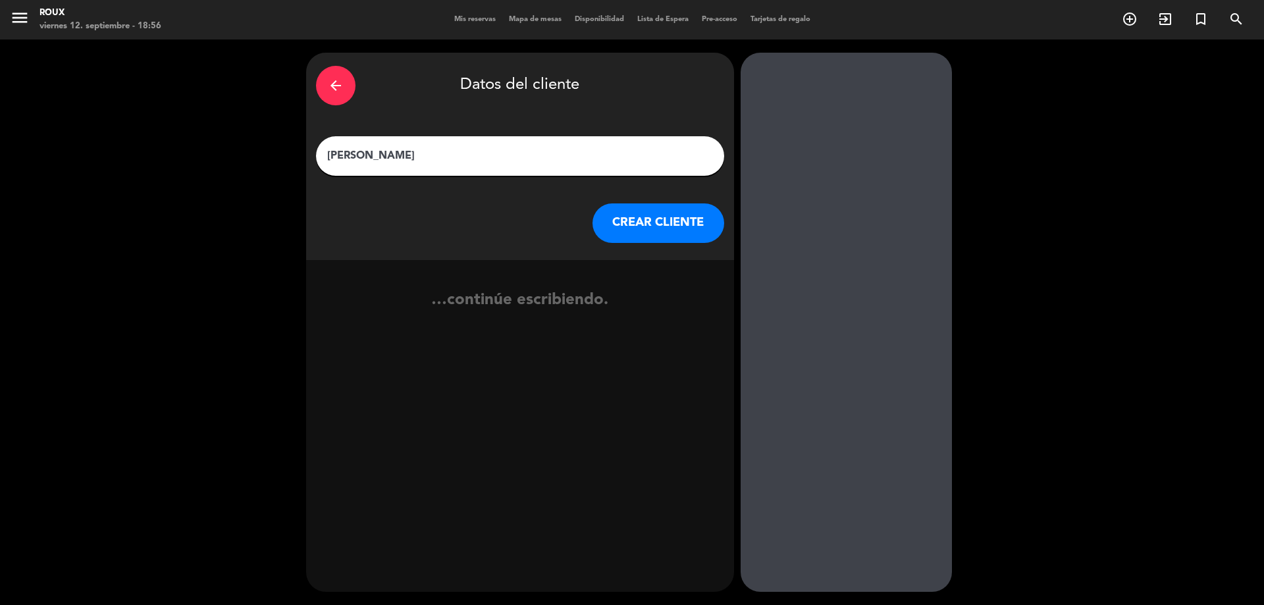
type input "[PERSON_NAME]"
click at [614, 219] on button "CREAR CLIENTE" at bounding box center [658, 222] width 132 height 39
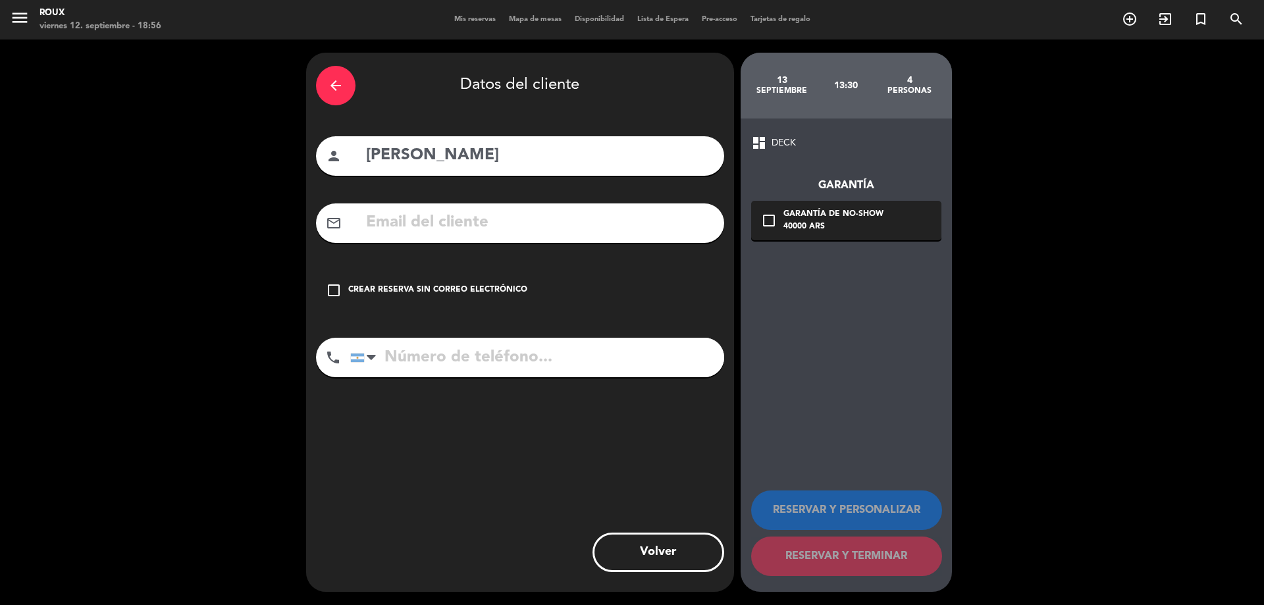
click at [384, 301] on div "check_box_outline_blank Crear reserva sin correo electrónico" at bounding box center [520, 289] width 408 height 39
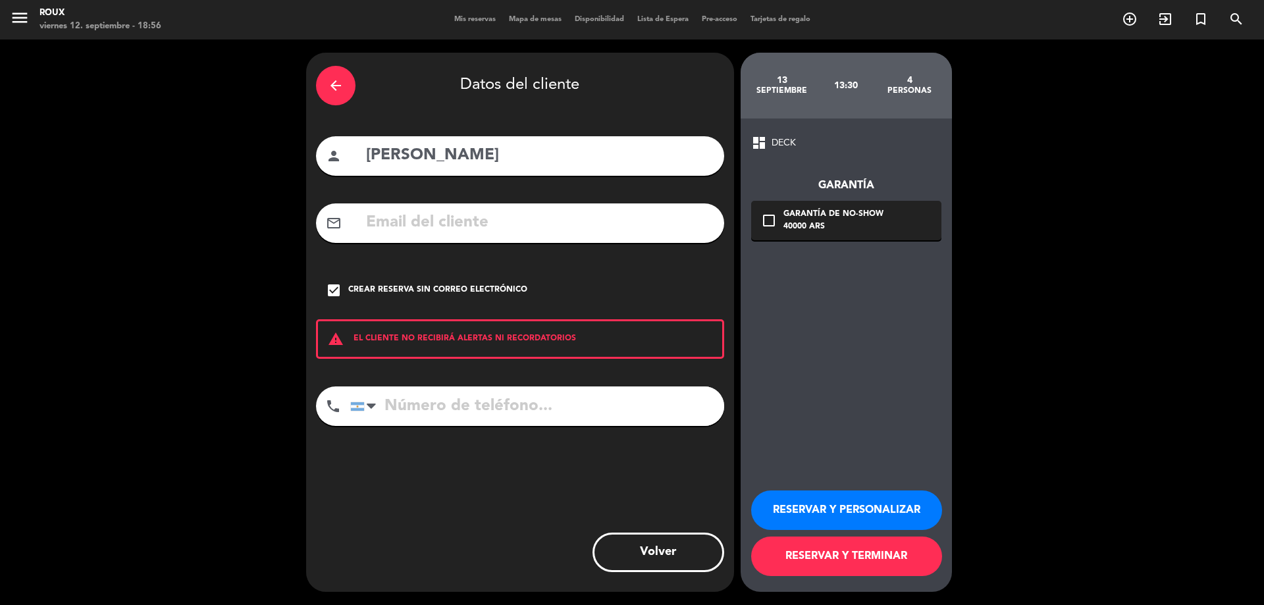
click at [828, 555] on button "RESERVAR Y TERMINAR" at bounding box center [846, 555] width 191 height 39
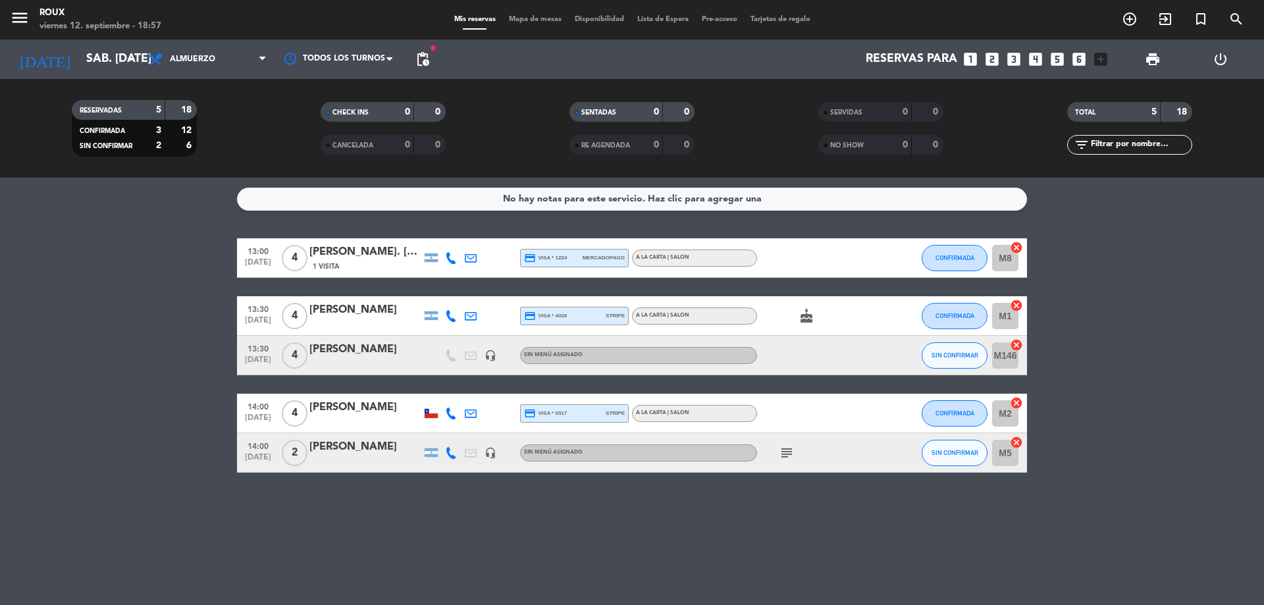
click at [510, 21] on span "Mapa de mesas" at bounding box center [535, 19] width 66 height 7
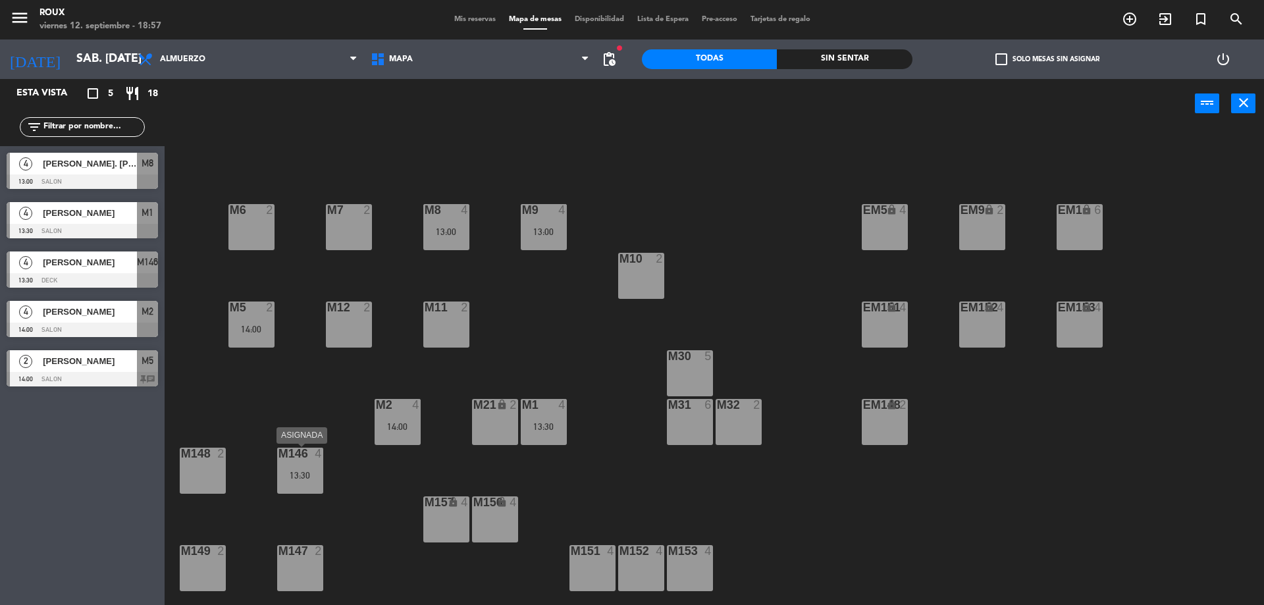
click at [317, 475] on div "13:30" at bounding box center [300, 475] width 46 height 9
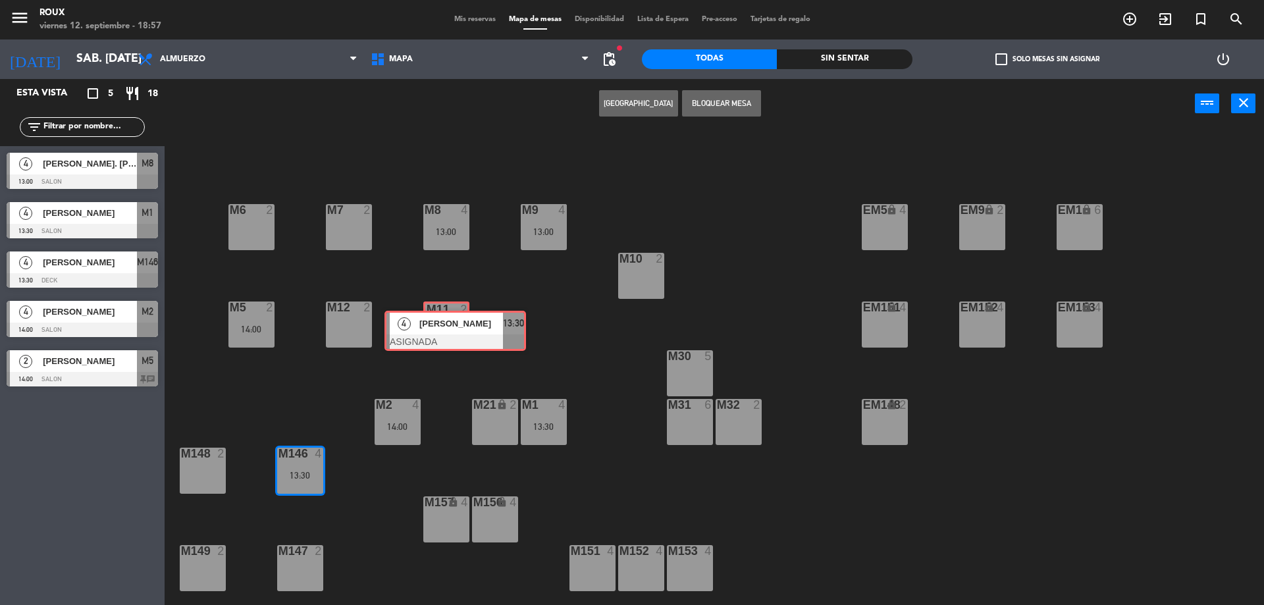
drag, startPoint x: 333, startPoint y: 519, endPoint x: 437, endPoint y: 328, distance: 217.4
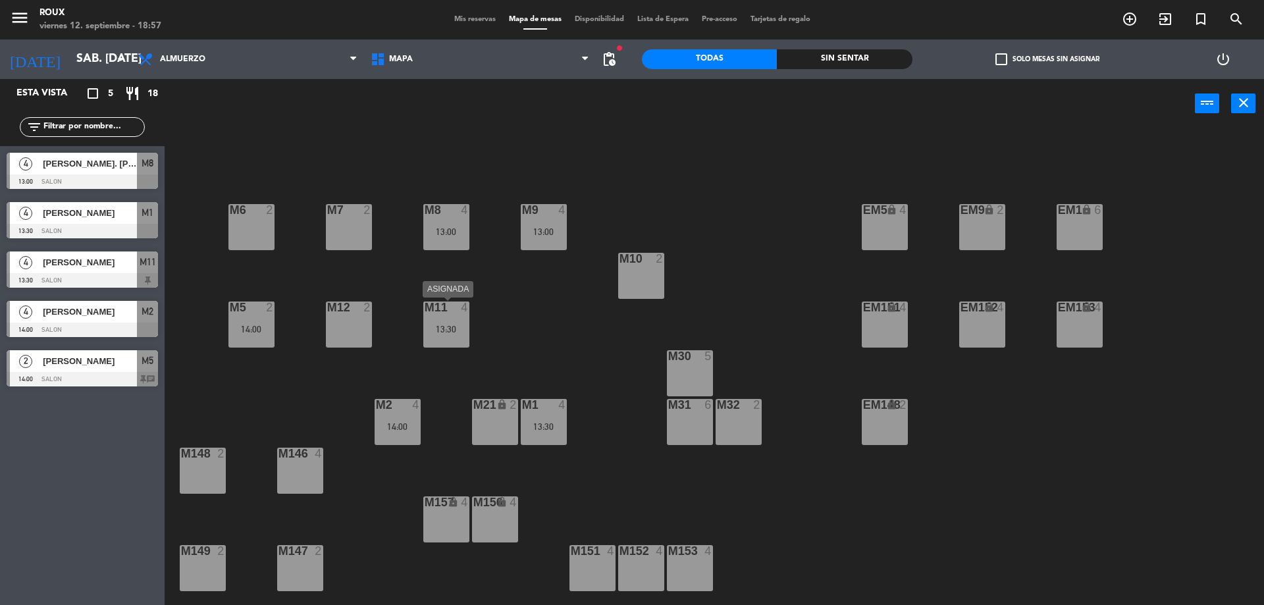
click at [522, 282] on div "M6 2 M7 2 M8 4 13:00 M9 4 13:00 EM9 lock 2 EM5 lock 4 EM1 lock 6 M10 2 M11 4 13…" at bounding box center [720, 370] width 1087 height 476
click at [475, 24] on div "Mis reservas Mapa de mesas Disponibilidad Lista de Espera Pre-acceso Tarjetas d…" at bounding box center [632, 20] width 369 height 12
click at [461, 20] on span "Mis reservas" at bounding box center [475, 19] width 55 height 7
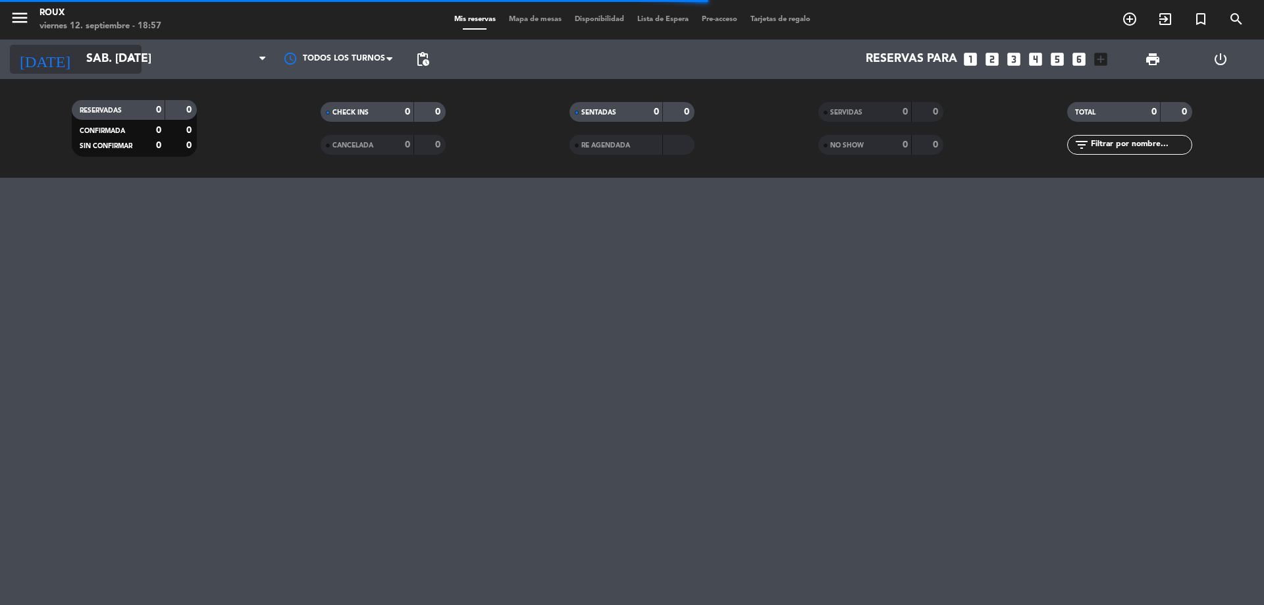
click at [105, 69] on input "sáb. [DATE]" at bounding box center [156, 59] width 153 height 26
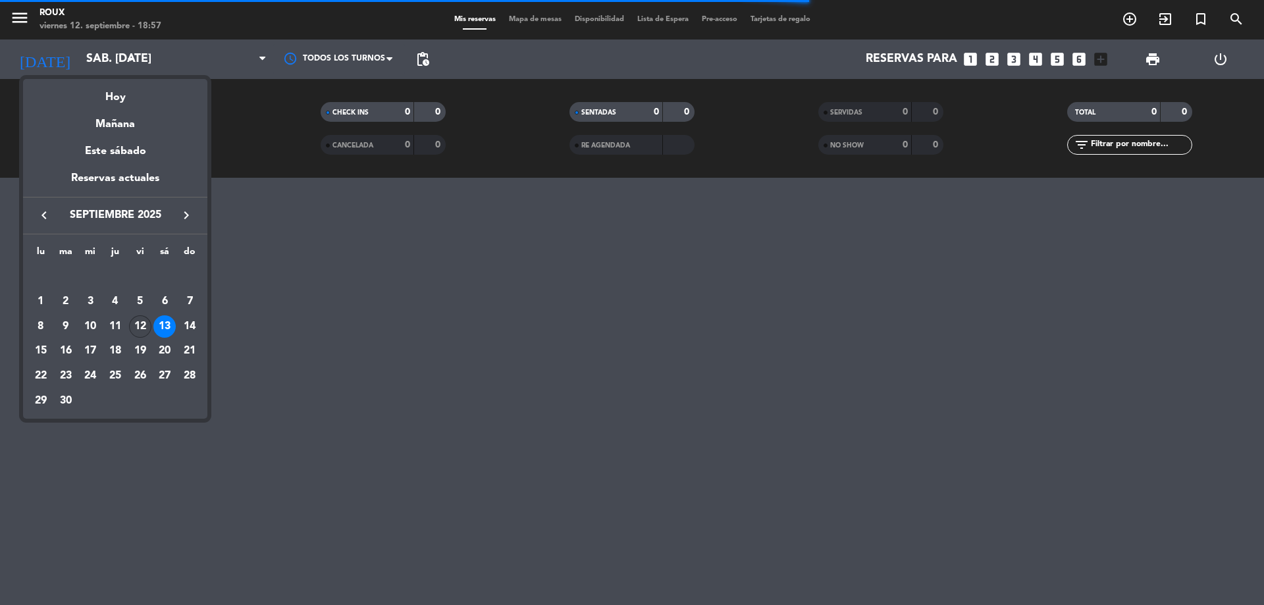
click at [140, 324] on div "12" at bounding box center [140, 326] width 22 height 22
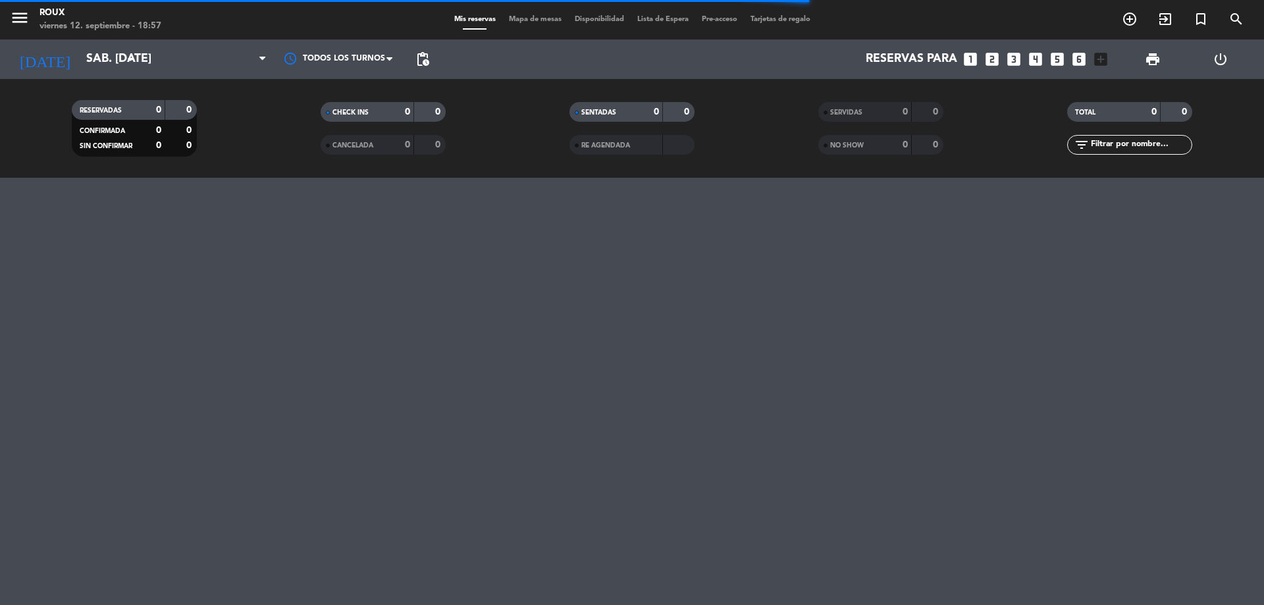
type input "vie. [DATE]"
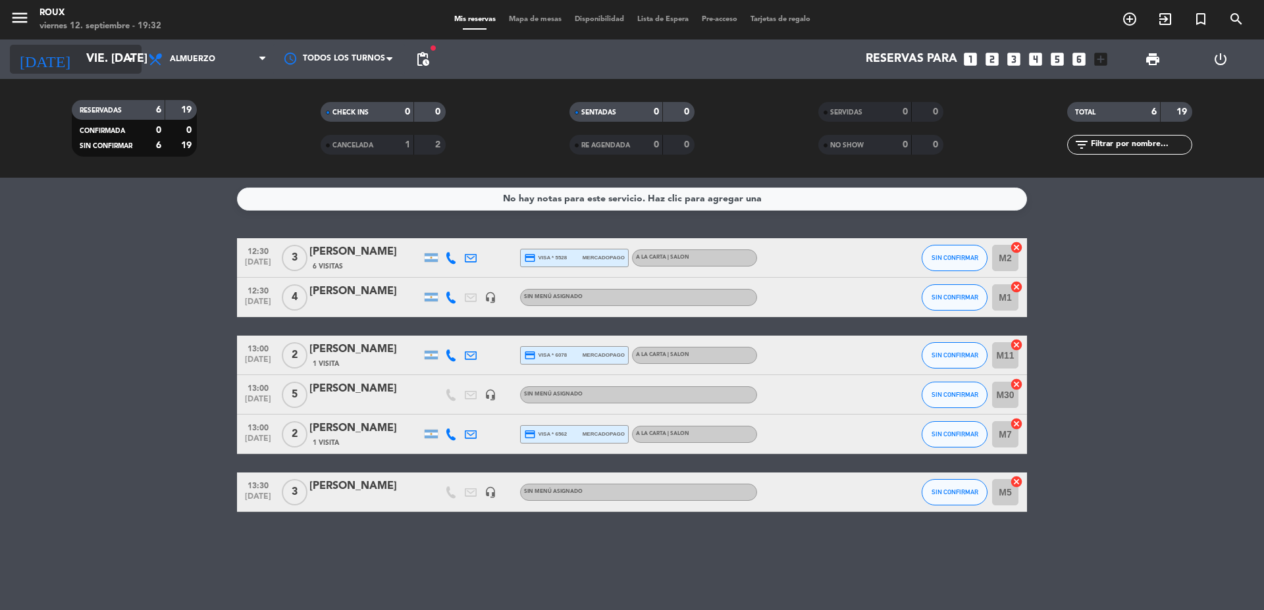
click at [85, 65] on input "vie. [DATE]" at bounding box center [156, 59] width 153 height 26
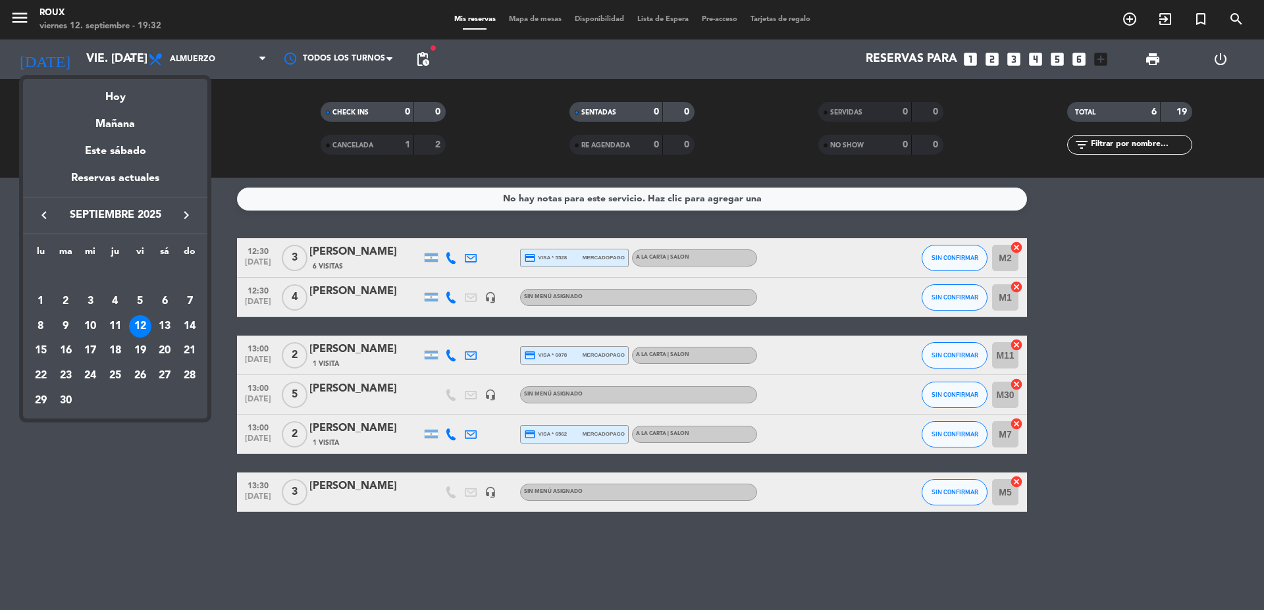
click at [203, 70] on div at bounding box center [632, 305] width 1264 height 610
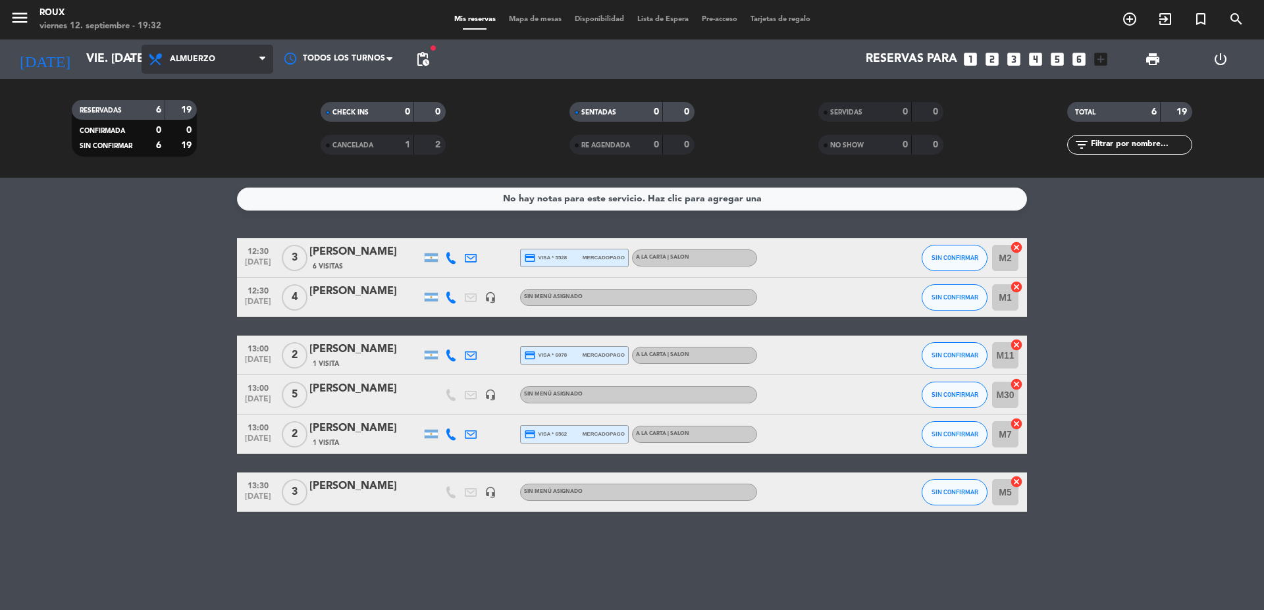
click at [205, 65] on span "Almuerzo" at bounding box center [208, 59] width 132 height 29
click at [197, 144] on div "menu Roux viernes 12. septiembre - 19:32 Mis reservas Mapa de mesas Disponibili…" at bounding box center [632, 89] width 1264 height 178
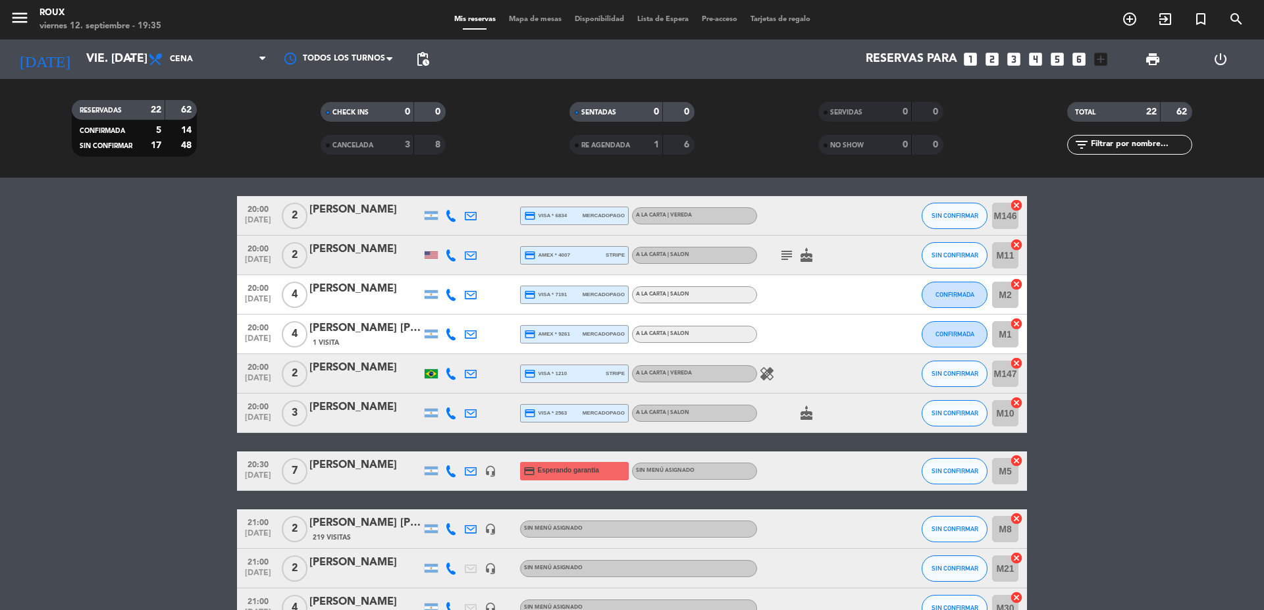
scroll to position [132, 0]
